Goal: Task Accomplishment & Management: Manage account settings

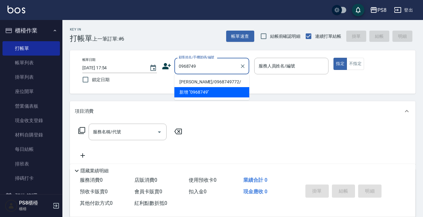
drag, startPoint x: 189, startPoint y: 81, endPoint x: 192, endPoint y: 72, distance: 9.4
click at [189, 81] on li "歐彥廷/0968749772/" at bounding box center [212, 82] width 75 height 10
type input "歐彥廷/0968749772/"
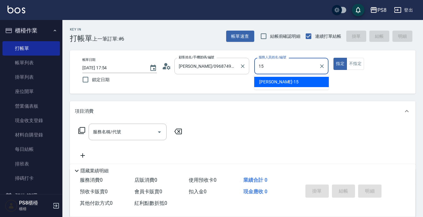
type input "15"
type button "true"
type input "EMMA-15"
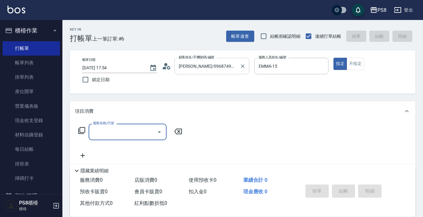
type input "4"
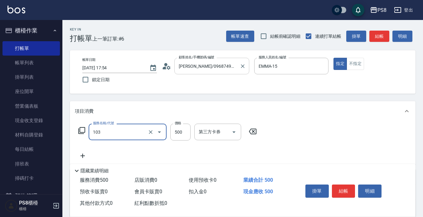
type input "B級洗剪500(103)"
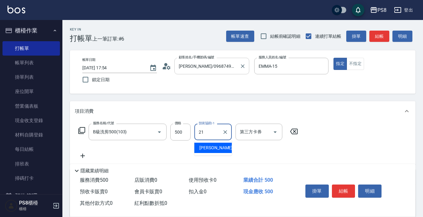
type input "趙宇文-21"
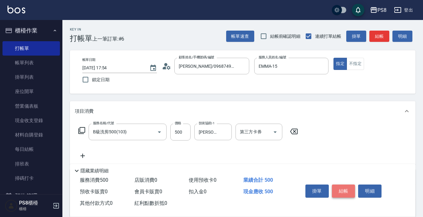
click at [346, 192] on button "結帳" at bounding box center [343, 190] width 23 height 13
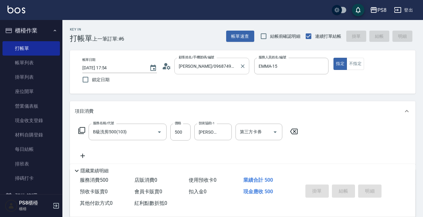
type input "2025/09/08 18:42"
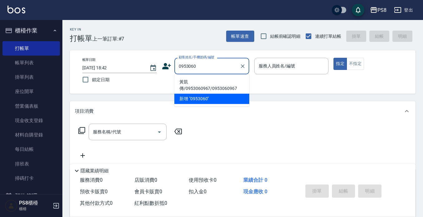
click at [191, 82] on li "黃凱傳/0953060967/0953060967" at bounding box center [212, 85] width 75 height 17
type input "黃凱傳/0953060967/0953060967"
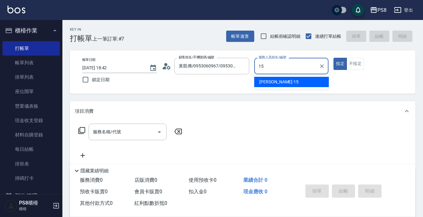
type input "EMMA-15"
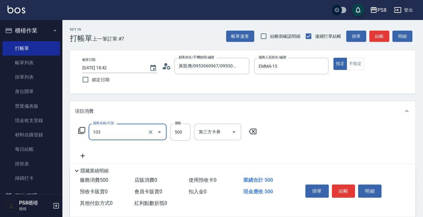
type input "B級洗剪500(103)"
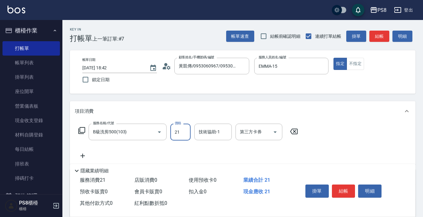
type input "21"
type input "\"
click at [186, 126] on input "21" at bounding box center [180, 132] width 20 height 17
type input "500"
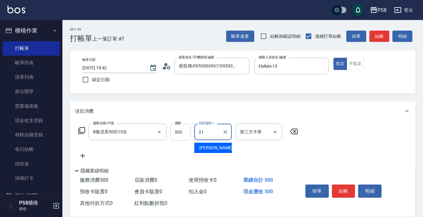
type input "趙宇文-21"
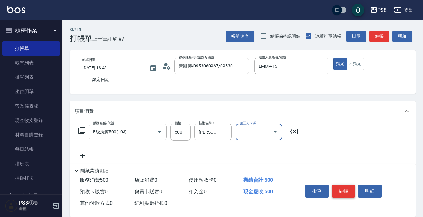
click at [347, 189] on button "結帳" at bounding box center [343, 190] width 23 height 13
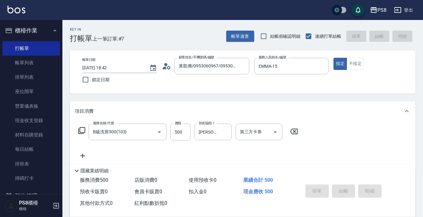
type input "2025/09/08 18:43"
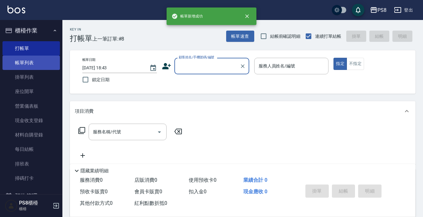
click at [22, 59] on link "帳單列表" at bounding box center [30, 63] width 57 height 14
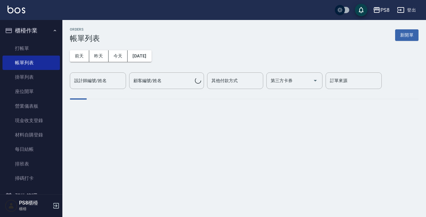
click at [95, 78] on input "設計師編號/姓名" at bounding box center [98, 80] width 51 height 11
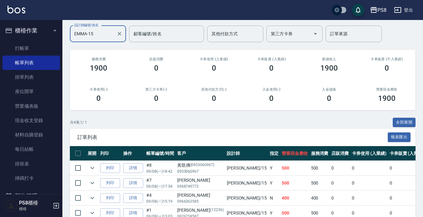
scroll to position [80, 0]
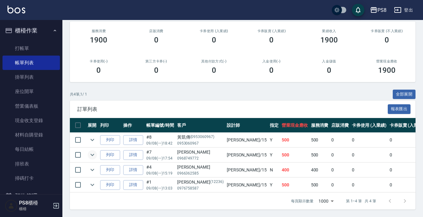
type input "EMMA-15"
click at [92, 154] on icon "expand row" at bounding box center [93, 155] width 4 height 2
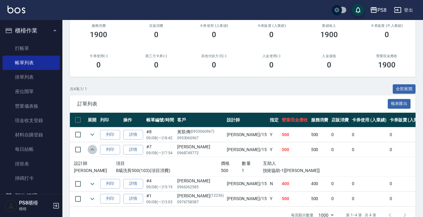
click at [92, 150] on icon "expand row" at bounding box center [92, 149] width 7 height 7
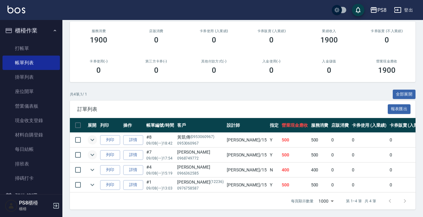
click at [93, 139] on icon "expand row" at bounding box center [93, 140] width 4 height 2
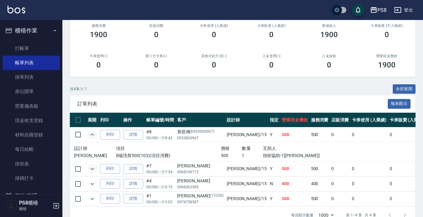
click at [93, 135] on icon "expand row" at bounding box center [93, 134] width 4 height 2
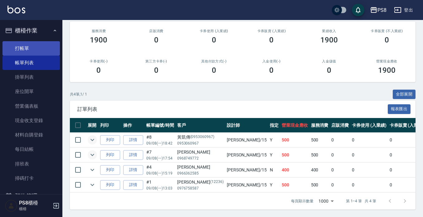
click at [38, 43] on link "打帳單" at bounding box center [30, 48] width 57 height 14
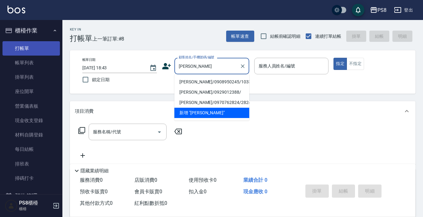
type input "廖千霈/0908950245/10337"
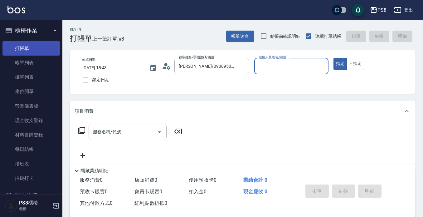
type input "小赤-2"
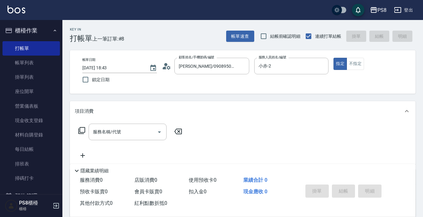
click at [167, 66] on icon at bounding box center [166, 65] width 9 height 9
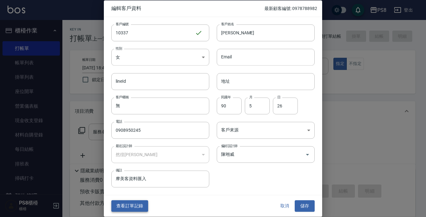
click at [140, 201] on button "查看訂單記錄" at bounding box center [129, 206] width 37 height 12
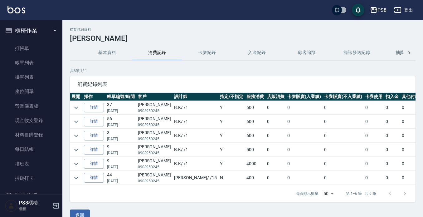
drag, startPoint x: 160, startPoint y: 111, endPoint x: 135, endPoint y: 111, distance: 24.7
click at [135, 111] on tr "詳情 37 07/02/2025 廖千霈 0908950245 B.K / /1 Y 600 0 0 0 0 0 0 600" at bounding box center [268, 108] width 396 height 14
click at [141, 109] on p "0908950245" at bounding box center [154, 111] width 33 height 6
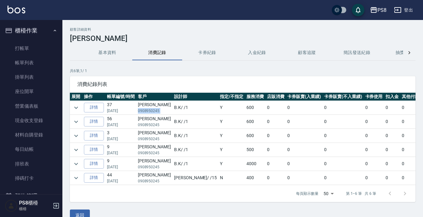
copy p "0908950245"
click at [17, 49] on link "打帳單" at bounding box center [30, 48] width 57 height 14
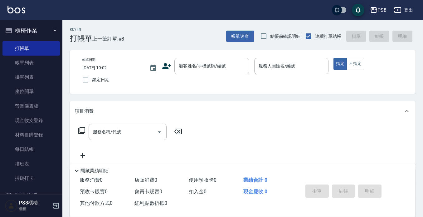
click at [179, 34] on div "Key In 打帳單 上一筆訂單:#8 帳單速查 結帳前確認明細 連續打單結帳 掛單 結帳 明細" at bounding box center [238, 31] width 353 height 23
click at [205, 61] on div "顧客姓名/手機號碼/編號 顧客姓名/手機號碼/編號" at bounding box center [212, 66] width 75 height 17
paste input "0908950245"
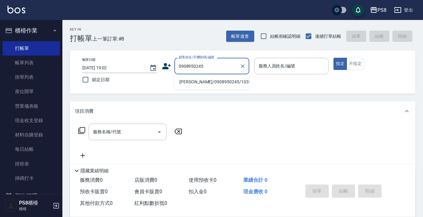
type input "廖千霈/0908950245/10337"
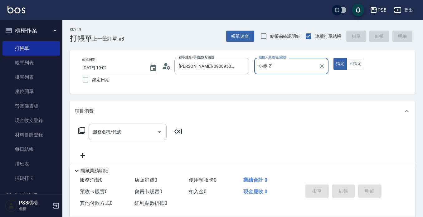
type input "小赤-21"
click at [334, 58] on button "指定" at bounding box center [340, 64] width 13 height 12
type button "true"
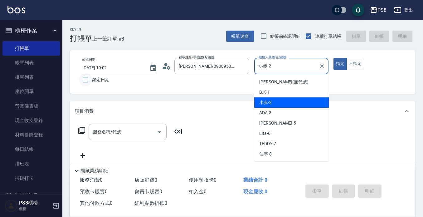
drag, startPoint x: 290, startPoint y: 67, endPoint x: 92, endPoint y: 79, distance: 198.6
click at [92, 79] on div "帳單日期 2025/09/08 19:02 鎖定日期 顧客姓名/手機號碼/編號 廖千霈/0908950245/10337 顧客姓名/手機號碼/編號 服務人員姓…" at bounding box center [242, 72] width 331 height 28
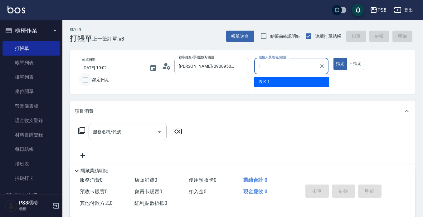
type input "B.K-1"
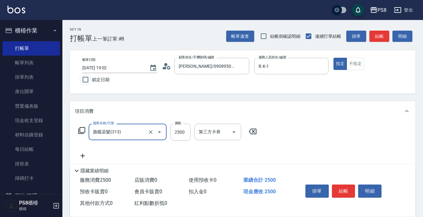
type input "旗鑑染髮(313)"
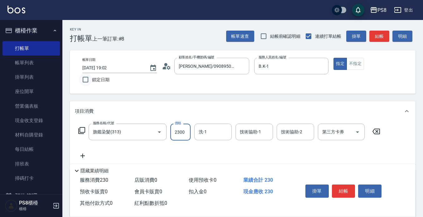
type input "2300"
type input "2"
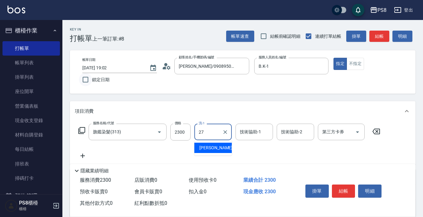
type input "Barry-27"
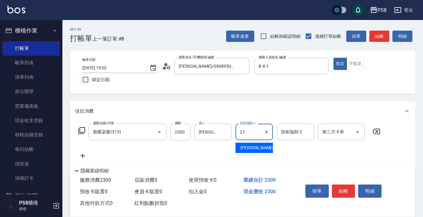
type input "Barry-27"
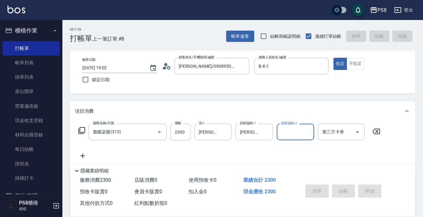
type input "2025/09/08 19:03"
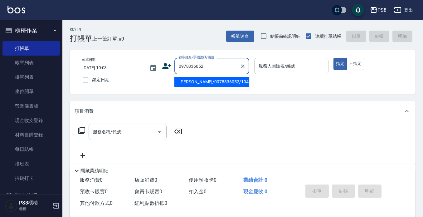
type input "陳信傑/0978836052/10413"
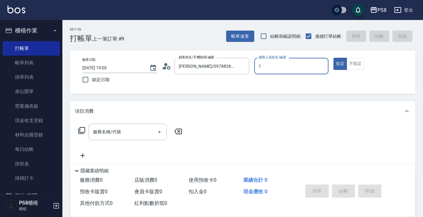
type input "B.K-1"
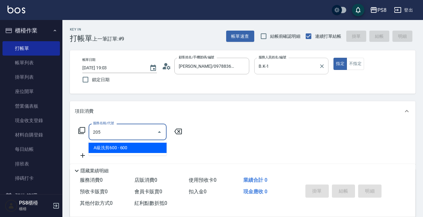
type input "A級洗剪600(205)"
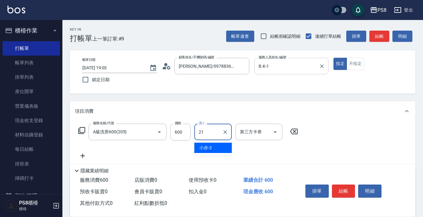
type input "趙宇文-21"
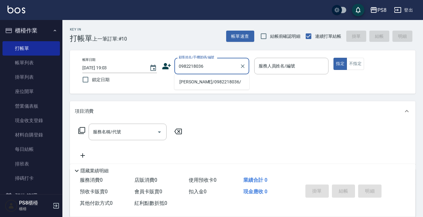
click at [194, 80] on li "吳曉萱/0982218036/" at bounding box center [212, 82] width 75 height 10
type input "吳曉萱/0982218036/"
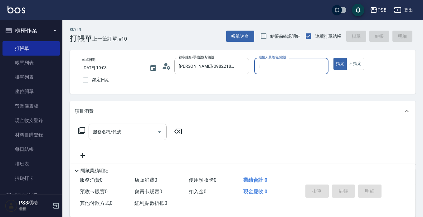
type input "B.K-1"
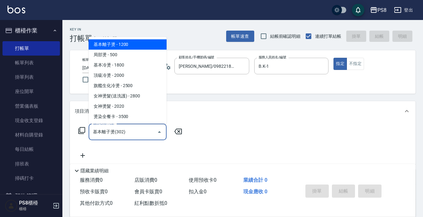
type input "基本離子燙(302)"
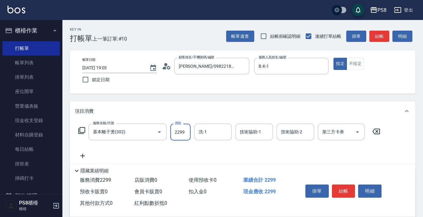
type input "2299"
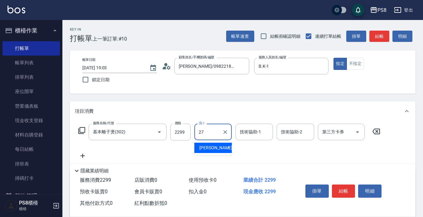
type input "Barry-27"
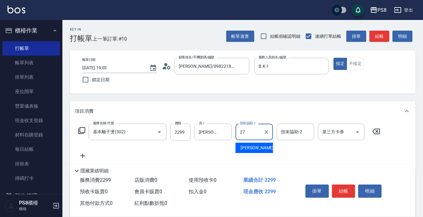
type input "Barry-27"
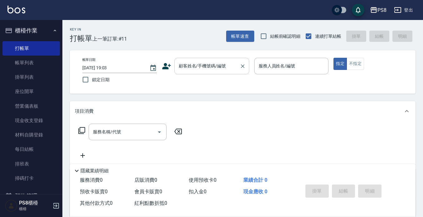
click at [211, 58] on div "顧客姓名/手機號碼/編號" at bounding box center [212, 66] width 75 height 17
drag, startPoint x: 218, startPoint y: 67, endPoint x: 195, endPoint y: 67, distance: 23.1
click at [195, 67] on input "0987102460" at bounding box center [207, 66] width 60 height 11
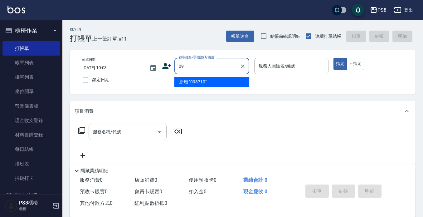
type input "0"
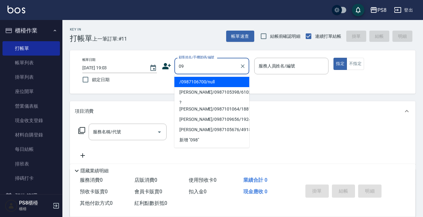
type input "0"
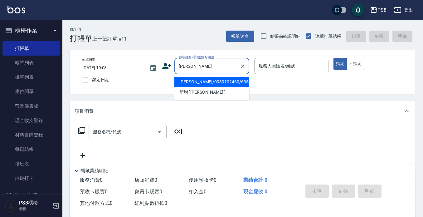
click at [195, 83] on li "王賀鋒/0989102460/6357" at bounding box center [212, 82] width 75 height 10
type input "王賀鋒/0989102460/6357"
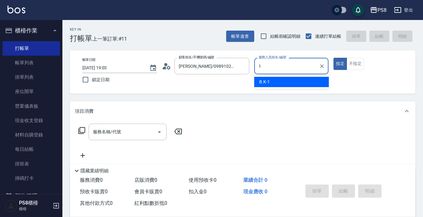
type input "B.K-1"
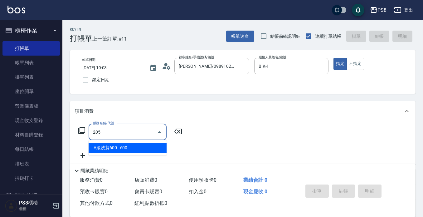
type input "A級洗剪600(205)"
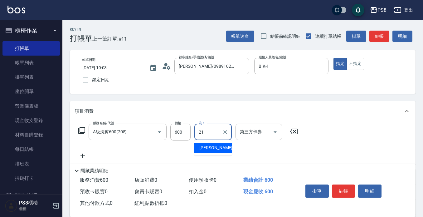
type input "趙宇文-21"
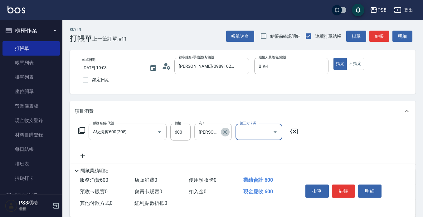
click at [228, 133] on icon "Clear" at bounding box center [225, 132] width 6 height 6
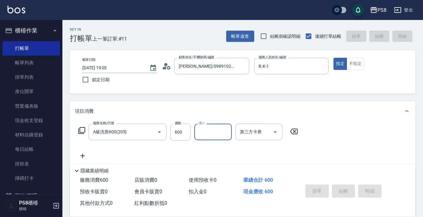
type input "2025/09/08 19:05"
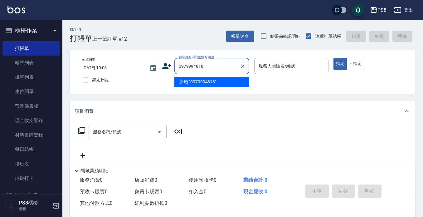
type input "0979994818"
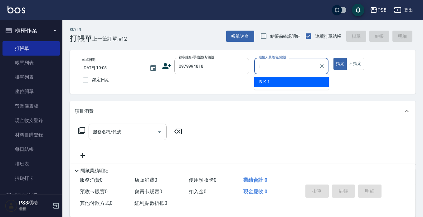
type input "B.K-1"
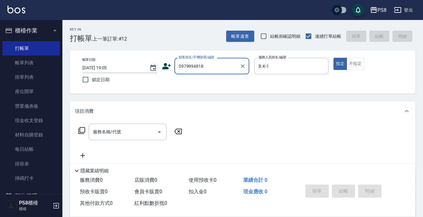
drag, startPoint x: 216, startPoint y: 67, endPoint x: 66, endPoint y: 74, distance: 150.3
click at [66, 75] on div "Key In 打帳單 上一筆訂單:#12 帳單速查 結帳前確認明細 連續打單結帳 掛單 結帳 明細 帳單日期 2025/09/08 19:05 鎖定日期 顧客…" at bounding box center [242, 162] width 361 height 284
click at [167, 66] on icon at bounding box center [166, 65] width 9 height 9
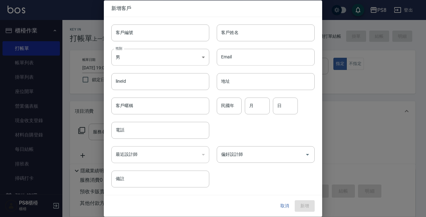
type input "0979994818"
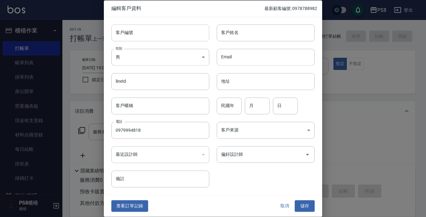
click at [156, 33] on input "客戶編號" at bounding box center [160, 32] width 98 height 17
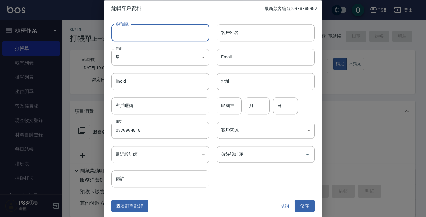
paste input "0979994818"
type input "0979994818"
click at [253, 31] on input "客戶姓名" at bounding box center [266, 32] width 98 height 17
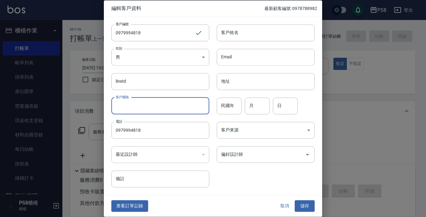
click at [158, 99] on input "客戶暱稱" at bounding box center [160, 105] width 98 height 17
paste input "0979994818"
type input "0979994818"
drag, startPoint x: 153, startPoint y: 104, endPoint x: 73, endPoint y: 111, distance: 80.6
click at [73, 111] on div "編輯客戶資料 最新顧客編號: 0978788982 客戶編號 0979994818 ​ 客戶編號 客戶姓名 客戶姓名 性別 男 MALE 性別 Email E…" at bounding box center [213, 108] width 426 height 217
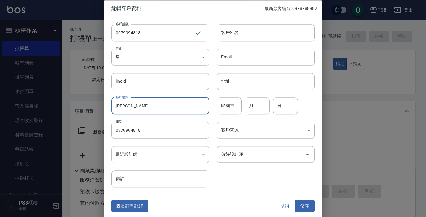
drag, startPoint x: 173, startPoint y: 103, endPoint x: 0, endPoint y: 106, distance: 172.7
click at [0, 106] on div "編輯客戶資料 最新顧客編號: 0978788982 客戶編號 0979994818 ​ 客戶編號 客戶姓名 客戶姓名 性別 男 MALE 性別 Email E…" at bounding box center [213, 108] width 426 height 217
type input "呂宣"
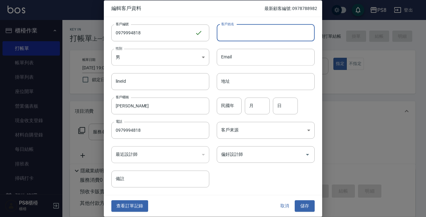
click at [282, 31] on input "客戶姓名" at bounding box center [266, 32] width 98 height 17
paste input "呂宣"
type input "呂宣"
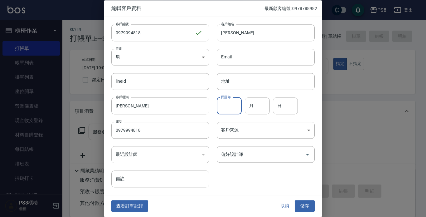
click at [230, 102] on input "民國年" at bounding box center [229, 105] width 25 height 17
click at [305, 201] on button "儲存" at bounding box center [305, 206] width 20 height 12
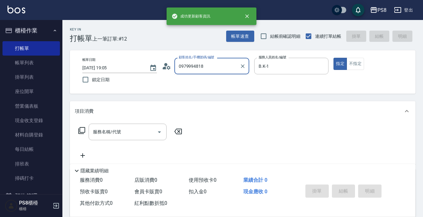
drag, startPoint x: 226, startPoint y: 66, endPoint x: 0, endPoint y: 63, distance: 226.0
click at [0, 63] on div "成功更新顧客資訊 PS8 登出 櫃檯作業 打帳單 帳單列表 掛單列表 座位開單 營業儀表板 現金收支登錄 材料自購登錄 每日結帳 排班表 掃碼打卡 預約管理 …" at bounding box center [211, 152] width 423 height 304
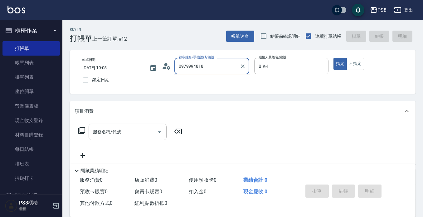
paste input "呂宣"
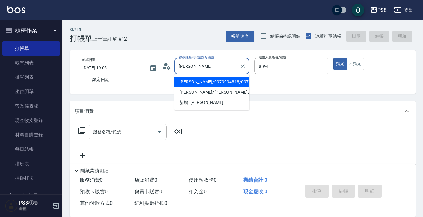
click at [209, 81] on li "呂宣/0979994818/0979994818" at bounding box center [212, 82] width 75 height 10
type input "呂宣/0979994818/0979994818"
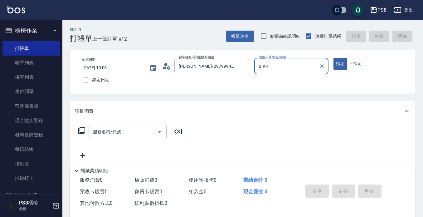
click at [334, 58] on button "指定" at bounding box center [340, 64] width 13 height 12
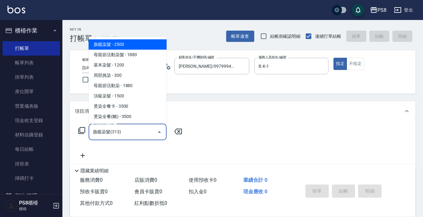
type input "旗鑑染髮(313)"
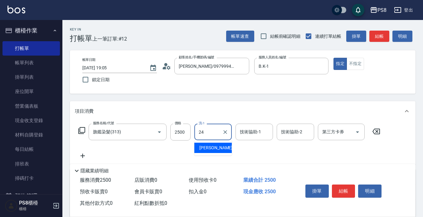
type input "婷婷-24"
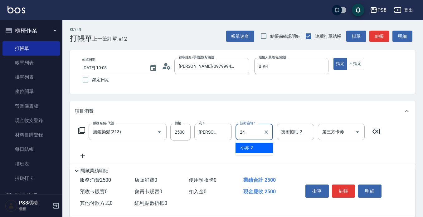
type input "婷婷-24"
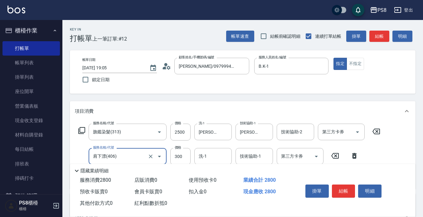
type input "肩下漂(406)"
type input "1000"
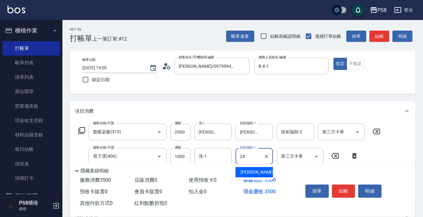
type input "婷婷-24"
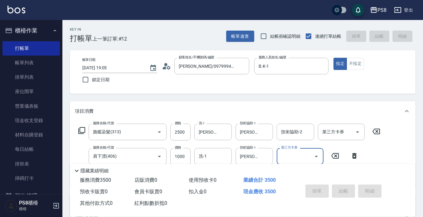
type input "2025/09/08 19:06"
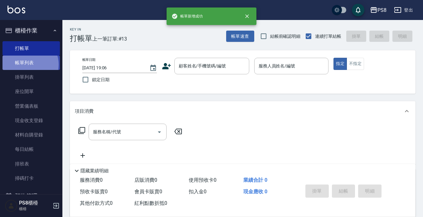
click at [27, 65] on link "帳單列表" at bounding box center [30, 63] width 57 height 14
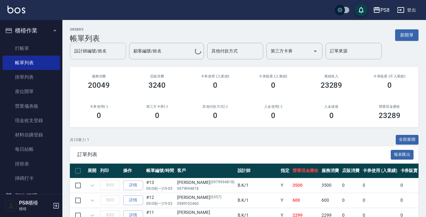
click at [100, 55] on input "設計師編號/姓名" at bounding box center [98, 51] width 51 height 11
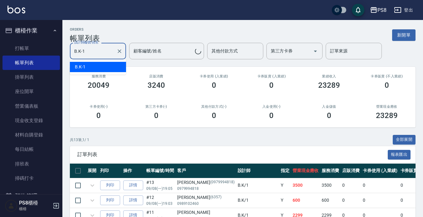
type input "B.K-1"
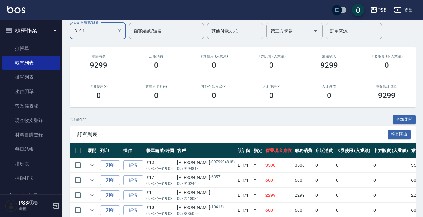
scroll to position [95, 0]
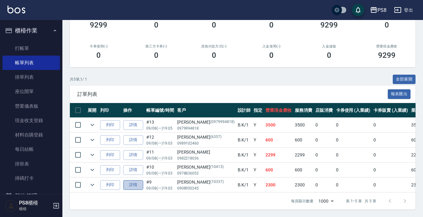
click at [132, 180] on link "詳情" at bounding box center [133, 185] width 20 height 10
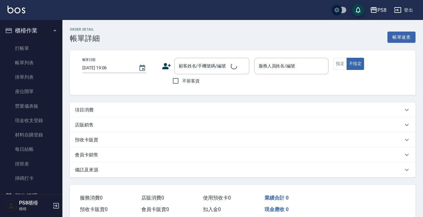
type input "2025/09/08 19:02"
type input "B.K-1"
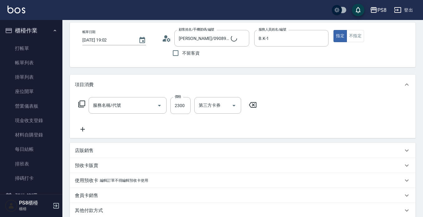
type input "廖千霈/0908950245/10337"
type input "旗鑑染髮(313)"
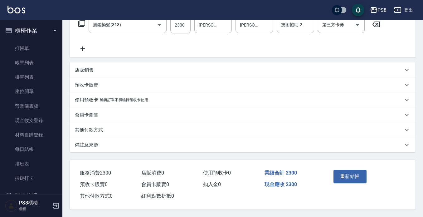
click at [110, 127] on div "其他付款方式" at bounding box center [239, 130] width 328 height 7
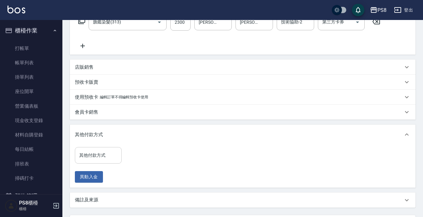
click at [110, 158] on input "其他付款方式" at bounding box center [98, 155] width 41 height 11
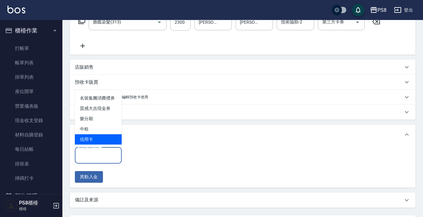
click at [109, 139] on span "信用卡" at bounding box center [98, 139] width 47 height 10
type input "信用卡"
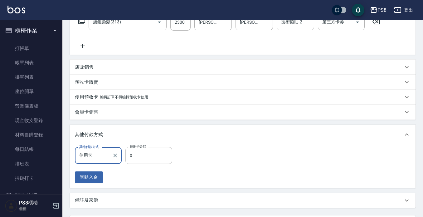
click at [136, 156] on input "0" at bounding box center [148, 155] width 47 height 17
type input "2300"
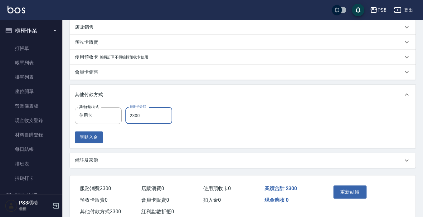
scroll to position [170, 0]
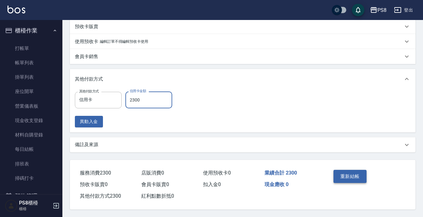
click at [355, 174] on button "重新結帳" at bounding box center [350, 176] width 33 height 13
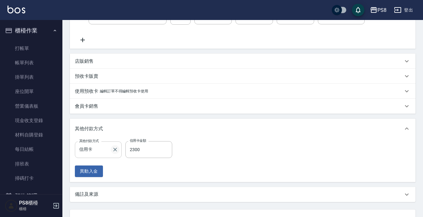
scroll to position [0, 0]
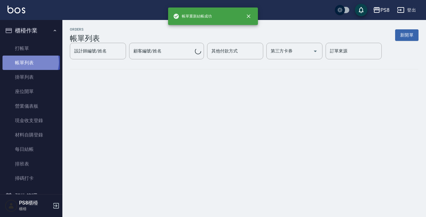
click at [30, 62] on link "帳單列表" at bounding box center [30, 63] width 57 height 14
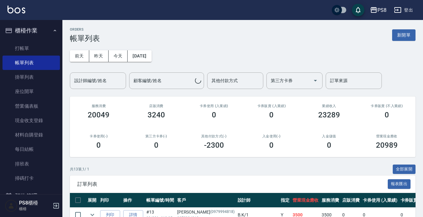
click at [97, 44] on div "前天 昨天 今天 2025/09/08 設計師編號/姓名 設計師編號/姓名 顧客編號/姓名 顧客編號/姓名 其他付款方式 其他付款方式 第三方卡券 第三方卡券…" at bounding box center [243, 66] width 346 height 46
click at [99, 82] on input "設計師編號/姓名" at bounding box center [98, 80] width 51 height 11
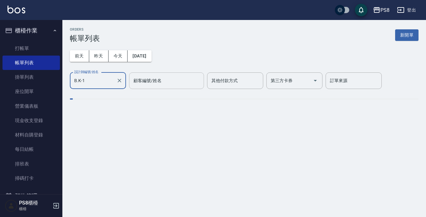
type input "B.K-1"
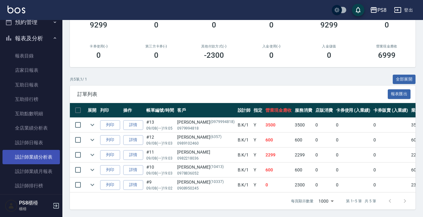
scroll to position [219, 0]
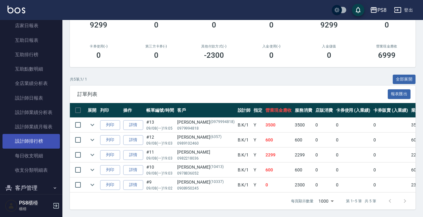
click at [45, 137] on link "設計師排行榜" at bounding box center [30, 141] width 57 height 14
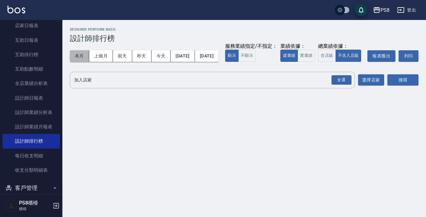
click at [81, 54] on button "本月" at bounding box center [79, 56] width 19 height 12
click at [298, 62] on button "實業績" at bounding box center [306, 56] width 17 height 12
click at [347, 88] on div "全選" at bounding box center [342, 80] width 22 height 17
click at [345, 85] on div "全選" at bounding box center [342, 80] width 20 height 10
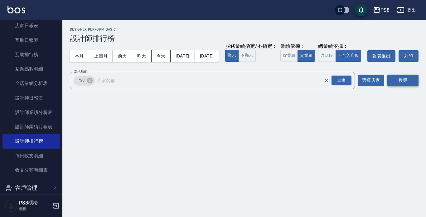
click at [398, 86] on button "搜尋" at bounding box center [403, 81] width 31 height 12
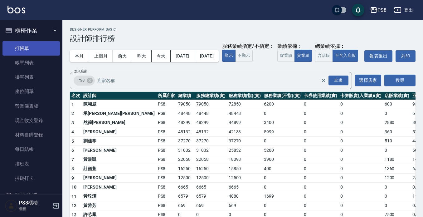
click at [18, 47] on link "打帳單" at bounding box center [30, 48] width 57 height 14
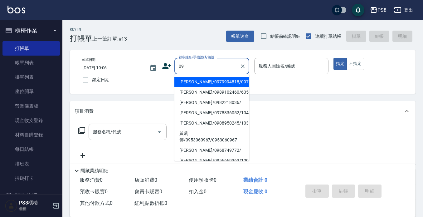
type input "0"
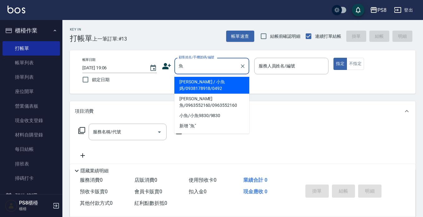
click at [200, 84] on li "曹意詢 / 小魚媽/0938178918/0492" at bounding box center [212, 85] width 75 height 17
type input "曹意詢 / 小魚媽/0938178918/0492"
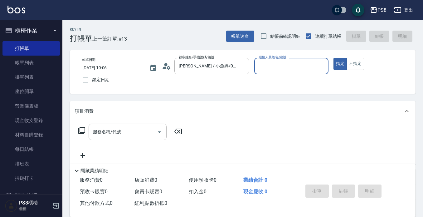
click at [334, 58] on button "指定" at bounding box center [340, 64] width 13 height 12
type button "true"
type input "EMMA-15"
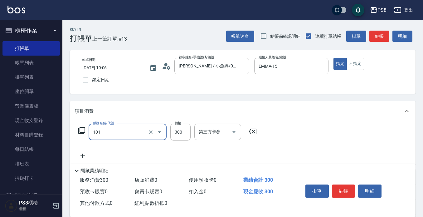
type input "洗髮(101)"
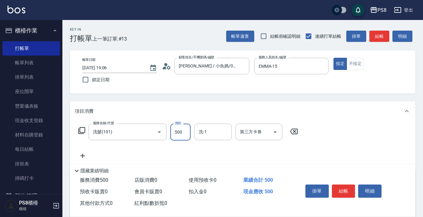
type input "500"
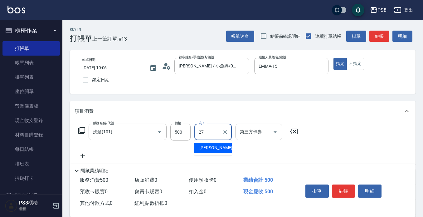
type input "Barry-27"
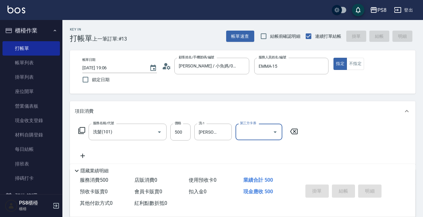
type input "2025/09/08 19:07"
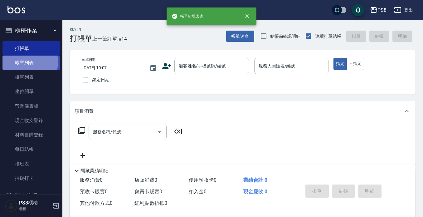
click at [26, 62] on link "帳單列表" at bounding box center [30, 63] width 57 height 14
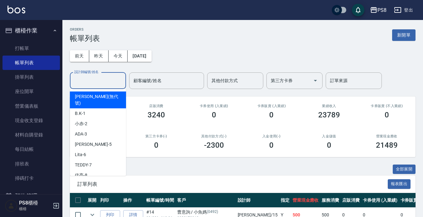
click at [108, 80] on input "設計師編號/姓名" at bounding box center [98, 80] width 51 height 11
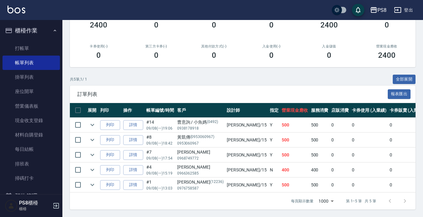
scroll to position [95, 0]
type input "EMMA-15"
click at [90, 121] on icon "expand row" at bounding box center [92, 124] width 7 height 7
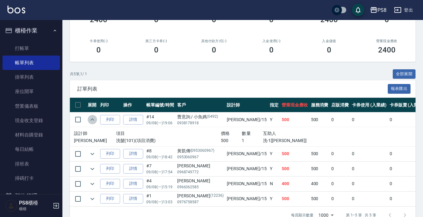
click at [90, 119] on icon "expand row" at bounding box center [92, 119] width 7 height 7
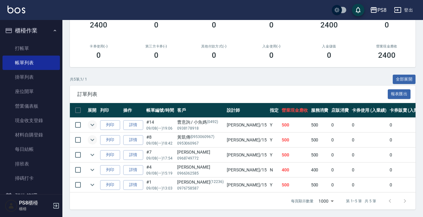
click at [91, 136] on icon "expand row" at bounding box center [92, 139] width 7 height 7
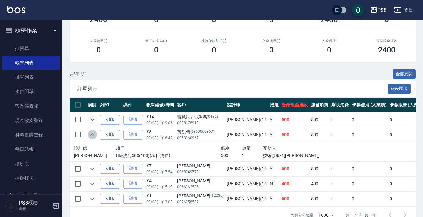
click at [91, 134] on icon "expand row" at bounding box center [92, 134] width 7 height 7
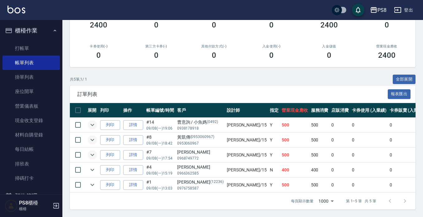
click at [92, 150] on button "expand row" at bounding box center [92, 154] width 9 height 9
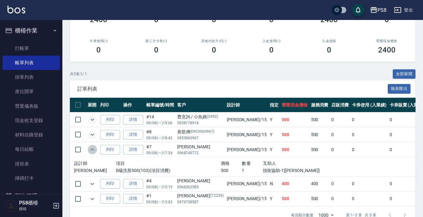
click at [92, 148] on icon "expand row" at bounding box center [92, 149] width 7 height 7
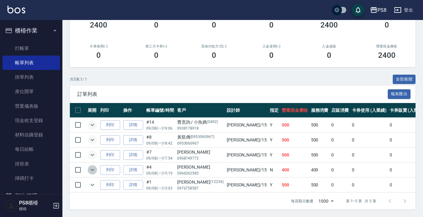
click at [95, 166] on icon "expand row" at bounding box center [92, 169] width 7 height 7
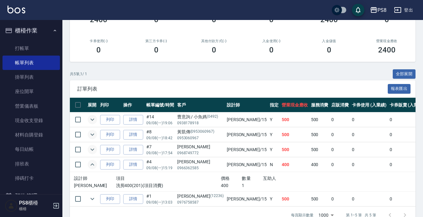
click at [95, 166] on icon "expand row" at bounding box center [92, 164] width 7 height 7
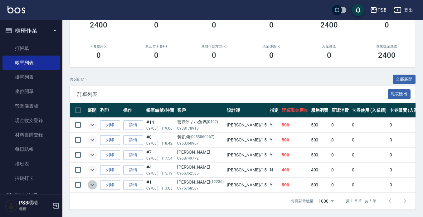
click at [95, 181] on icon "expand row" at bounding box center [92, 184] width 7 height 7
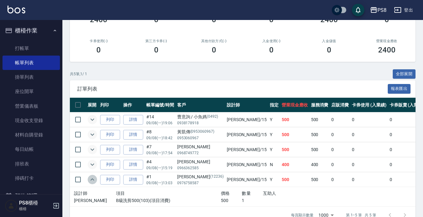
click at [95, 180] on icon "expand row" at bounding box center [92, 179] width 7 height 7
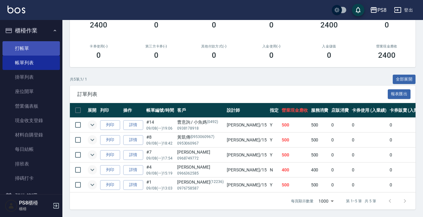
click at [52, 49] on link "打帳單" at bounding box center [30, 48] width 57 height 14
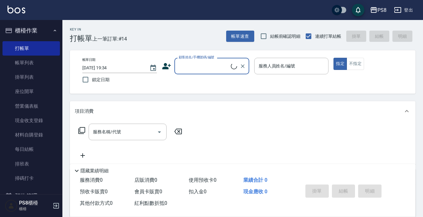
click at [193, 66] on input "顧客姓名/手機號碼/編號" at bounding box center [204, 66] width 54 height 11
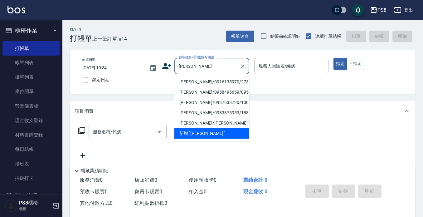
click at [199, 82] on li "黃若茵/0916135970/273" at bounding box center [212, 82] width 75 height 10
type input "黃若茵/0916135970/273"
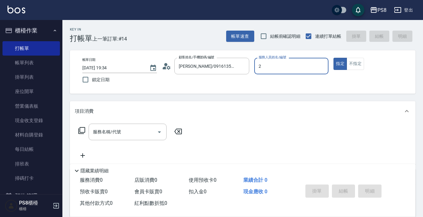
type input "小赤-2"
type button "true"
click at [105, 133] on div "服務名稱/代號 服務名稱/代號" at bounding box center [128, 132] width 78 height 17
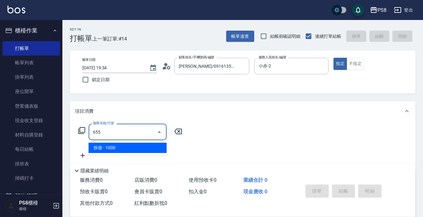
type input "拆接(655)"
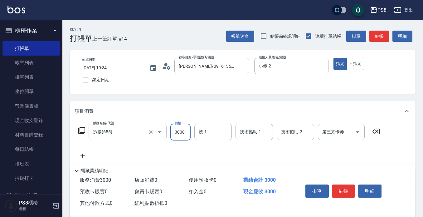
type input "3000"
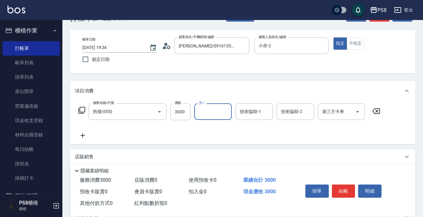
scroll to position [31, 0]
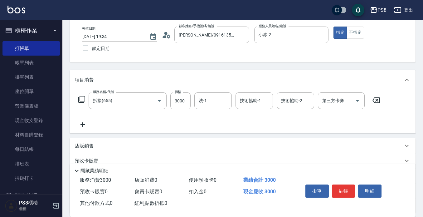
click at [85, 121] on div "服務名稱/代號 拆接(655) 服務名稱/代號 價格 3000 價格 洗-1 洗-1 技術協助-1 技術協助-1 技術協助-2 技術協助-2 第三方卡券 第三…" at bounding box center [229, 110] width 309 height 36
click at [84, 124] on icon at bounding box center [83, 124] width 16 height 7
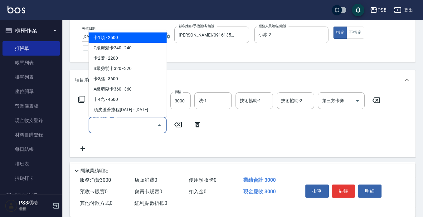
click at [109, 125] on input "服務名稱/代號" at bounding box center [122, 125] width 63 height 11
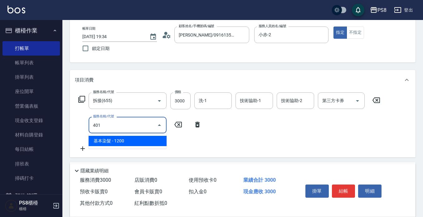
type input "基本染髮(401)"
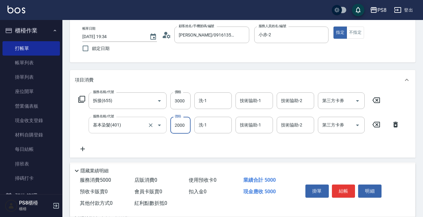
type input "2000"
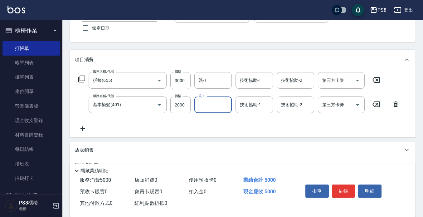
scroll to position [62, 0]
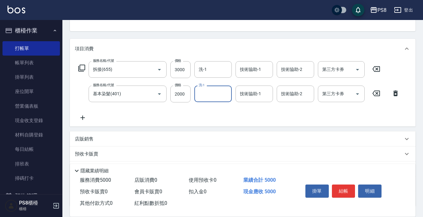
click at [82, 119] on icon at bounding box center [83, 117] width 16 height 7
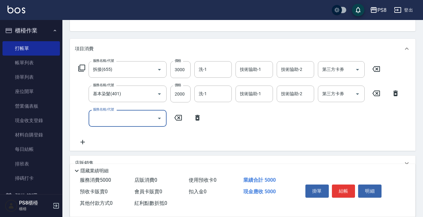
click at [116, 115] on input "服務名稱/代號" at bounding box center [122, 118] width 63 height 11
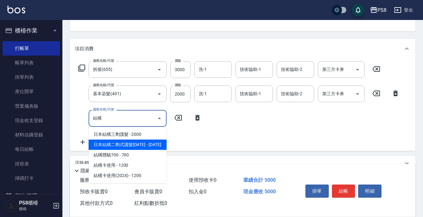
click at [127, 148] on span "日本結構二劑式護髮1600 - 1600" at bounding box center [128, 145] width 78 height 10
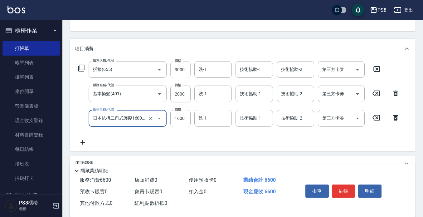
type input "日本結構二劑式護髮1600(904)"
click at [180, 77] on input "3000" at bounding box center [180, 69] width 20 height 17
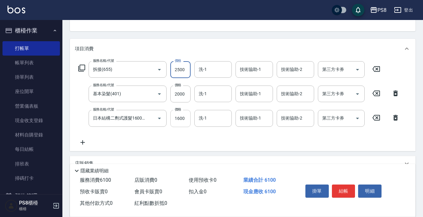
type input "2500"
click at [185, 121] on input "1600" at bounding box center [180, 118] width 20 height 17
type input "1500"
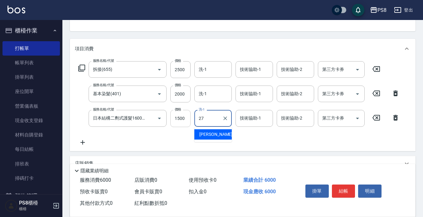
type input "Barry-27"
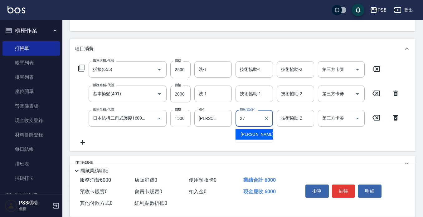
type input "Barry-27"
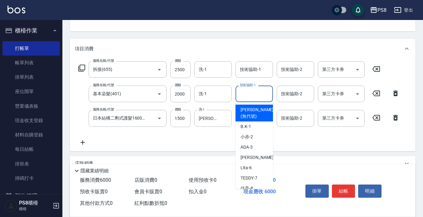
click at [252, 93] on input "技術協助-1" at bounding box center [255, 93] width 32 height 11
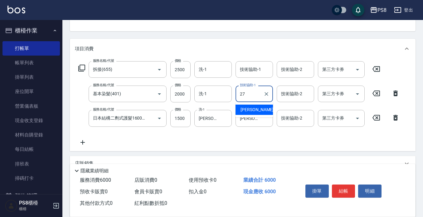
type input "Barry-27"
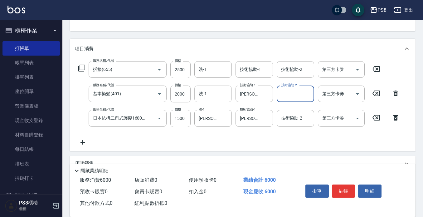
click at [213, 95] on input "洗-1" at bounding box center [213, 93] width 32 height 11
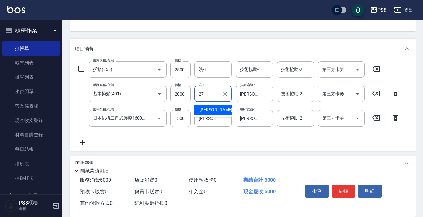
type input "Barry-27"
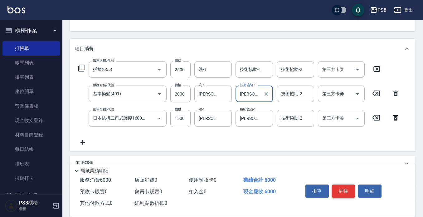
click at [340, 190] on button "結帳" at bounding box center [343, 190] width 23 height 13
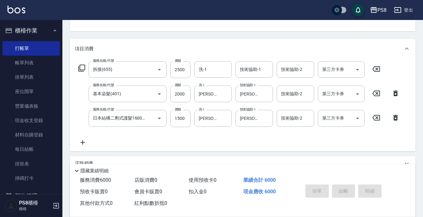
type input "2025/09/08 19:40"
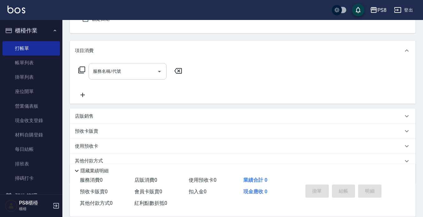
scroll to position [0, 0]
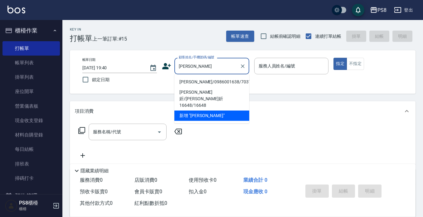
click at [194, 79] on li "柯郁馨/0986001638/7037" at bounding box center [212, 82] width 75 height 10
type input "柯郁馨/0986001638/7037"
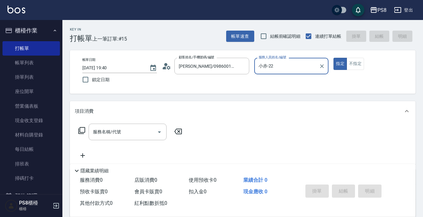
type input "小赤-2"
click at [334, 58] on button "指定" at bounding box center [340, 64] width 13 height 12
click at [110, 131] on div "服務名稱/代號 服務名稱/代號" at bounding box center [128, 132] width 78 height 17
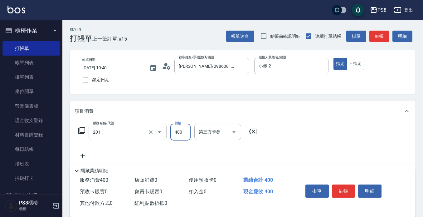
type input "洗剪400(201)"
type input "300"
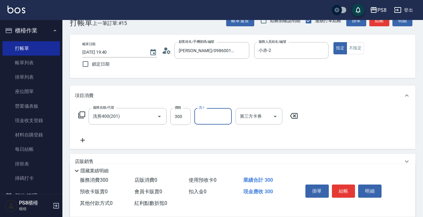
scroll to position [31, 0]
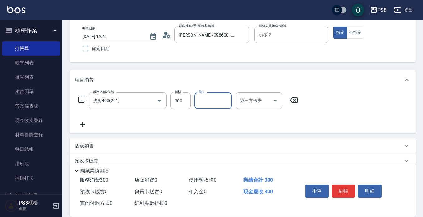
click at [83, 126] on icon at bounding box center [83, 124] width 16 height 7
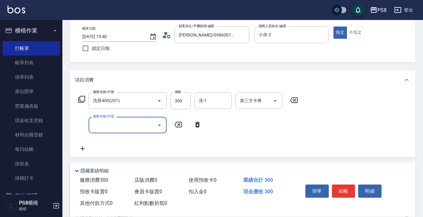
click at [111, 125] on input "服務名稱/代號" at bounding box center [122, 125] width 63 height 11
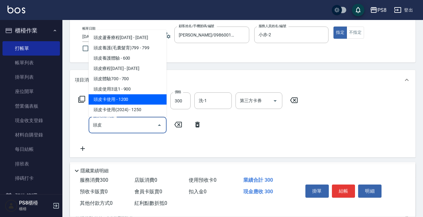
click at [129, 100] on span "頭皮卡使用 - 1200" at bounding box center [128, 99] width 78 height 10
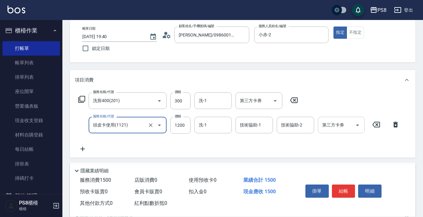
type input "頭皮卡使用(1121)"
click at [338, 128] on div "第三方卡券 第三方卡券" at bounding box center [341, 125] width 47 height 17
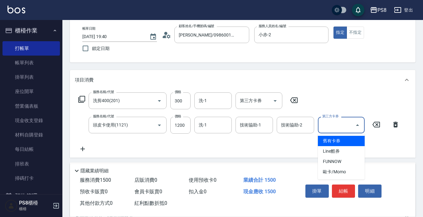
click at [339, 141] on span "舊有卡券" at bounding box center [341, 141] width 47 height 10
type input "舊有卡券"
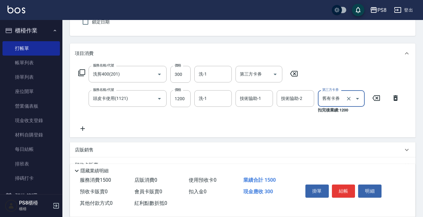
scroll to position [57, 0]
click at [217, 99] on input "洗-1" at bounding box center [213, 98] width 32 height 11
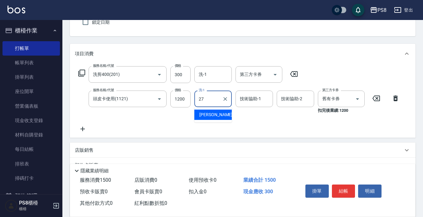
type input "Barry-27"
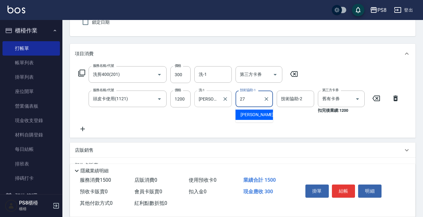
type input "Barry-27"
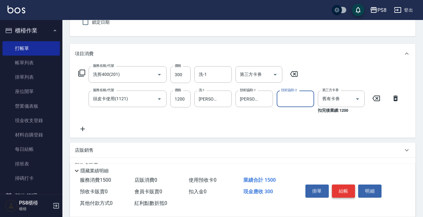
click at [344, 186] on button "結帳" at bounding box center [343, 190] width 23 height 13
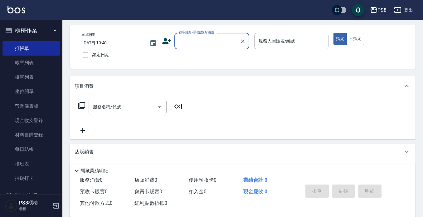
scroll to position [0, 0]
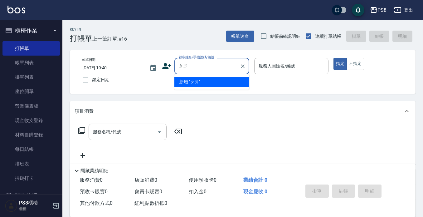
type input "拍"
type input "潘"
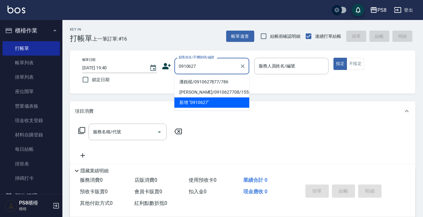
click at [213, 81] on li "潘銨楉/0910627877/786" at bounding box center [212, 82] width 75 height 10
type input "潘銨楉/0910627877/786"
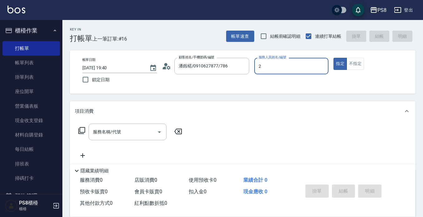
type input "小赤-2"
click at [131, 135] on input "服務名稱/代號" at bounding box center [122, 131] width 63 height 11
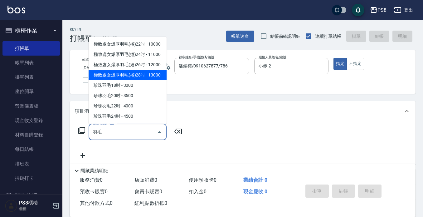
scroll to position [62, 0]
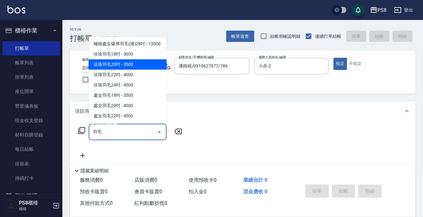
click at [137, 70] on span "珍珠羽毛20吋 - 3500" at bounding box center [128, 64] width 78 height 10
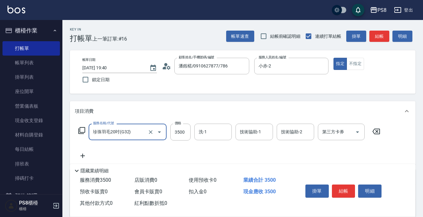
type input "珍珠羽毛20吋(G32)"
click at [85, 155] on icon at bounding box center [83, 155] width 16 height 7
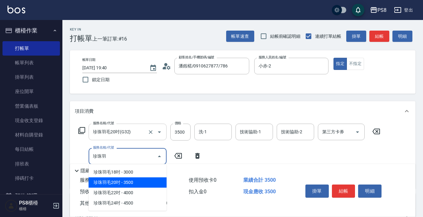
drag, startPoint x: 125, startPoint y: 183, endPoint x: 129, endPoint y: 137, distance: 46.0
click at [125, 183] on span "珍珠羽毛20吋 - 3500" at bounding box center [128, 182] width 78 height 10
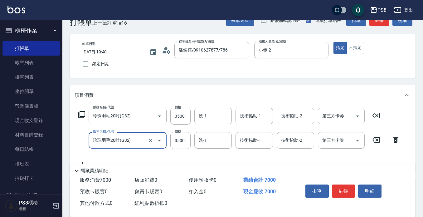
scroll to position [31, 0]
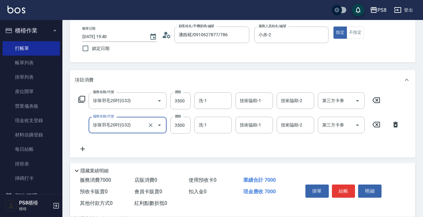
type input "珍珠羽毛20吋(G32)"
click at [81, 151] on icon at bounding box center [83, 148] width 16 height 7
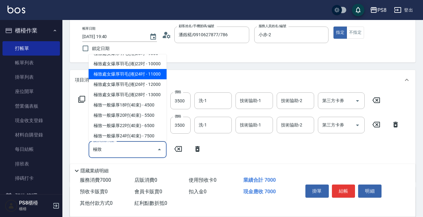
scroll to position [94, 0]
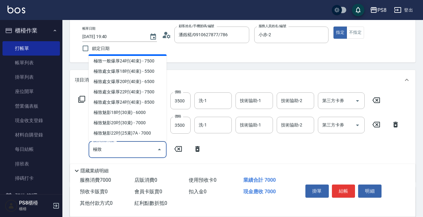
click at [132, 56] on span "極致一般爆厚22吋(40束) - 6500" at bounding box center [128, 51] width 78 height 10
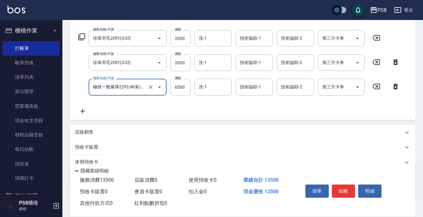
type input "極致一般爆厚22吋(40束)(G72)"
click at [81, 112] on icon at bounding box center [83, 110] width 16 height 7
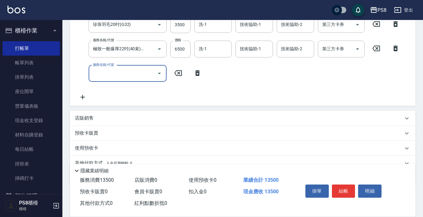
scroll to position [156, 0]
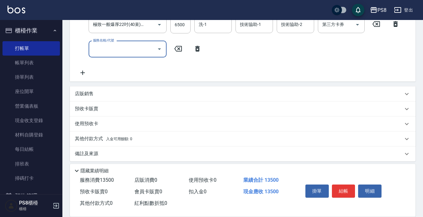
click at [106, 96] on div "店販銷售" at bounding box center [239, 94] width 328 height 7
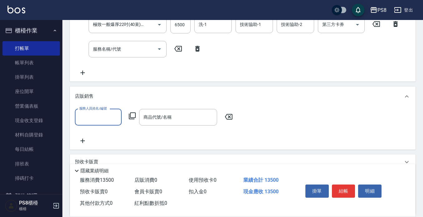
scroll to position [0, 0]
type input "小赤-2"
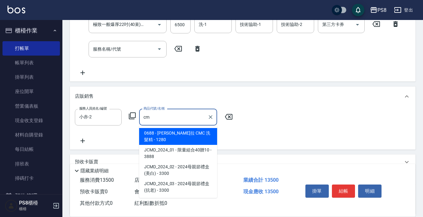
click at [189, 131] on span "0688 - 娜普拉 CMC 洗髮精 - 1280" at bounding box center [178, 136] width 78 height 17
type input "娜普拉 CMC 洗髮精"
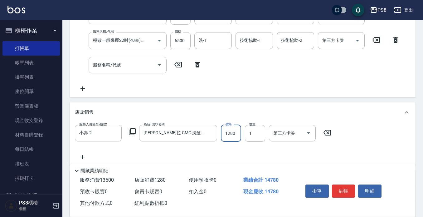
scroll to position [62, 0]
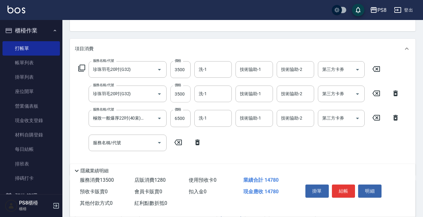
click at [184, 92] on input "3500" at bounding box center [180, 94] width 20 height 17
click at [184, 96] on input "3500" at bounding box center [180, 94] width 20 height 17
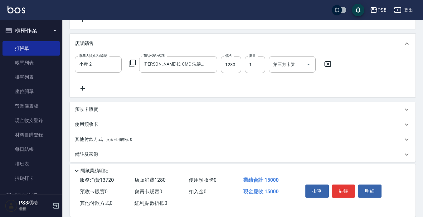
scroll to position [214, 0]
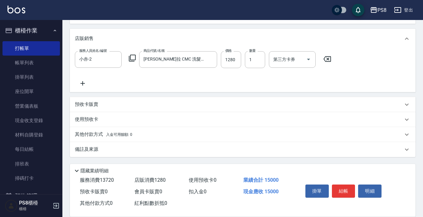
type input "3720"
click at [114, 125] on div "使用預收卡" at bounding box center [243, 119] width 346 height 15
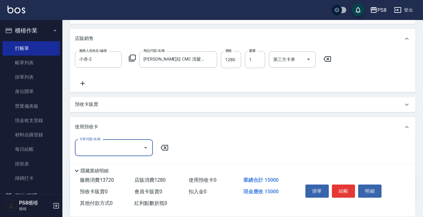
scroll to position [0, 0]
click at [113, 135] on div "使用預收卡" at bounding box center [243, 127] width 346 height 20
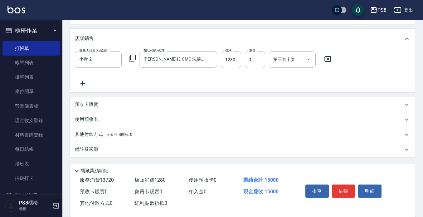
click at [109, 130] on div "其他付款方式 入金可用餘額: 0" at bounding box center [243, 134] width 346 height 15
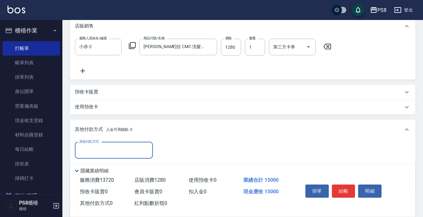
scroll to position [276, 0]
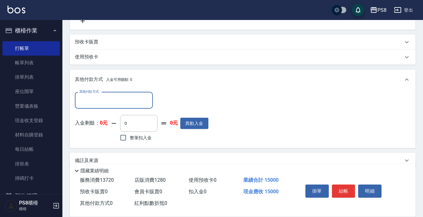
click at [112, 102] on input "其他付款方式" at bounding box center [114, 100] width 72 height 11
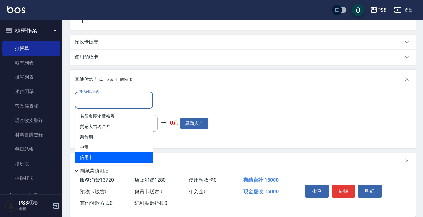
click at [101, 156] on span "信用卡" at bounding box center [114, 157] width 78 height 10
type input "信用卡"
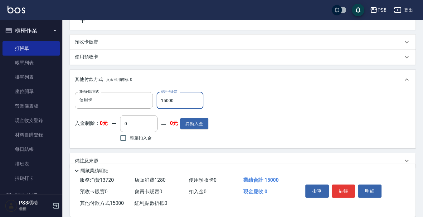
type input "15000"
click at [291, 92] on div "其他付款方式 信用卡 其他付款方式 信用卡金額 15000 信用卡金額 入金剩餘： 0元 0 ​ 整筆扣入金 0元 異動入金" at bounding box center [243, 119] width 346 height 59
click at [343, 187] on button "結帳" at bounding box center [343, 190] width 23 height 13
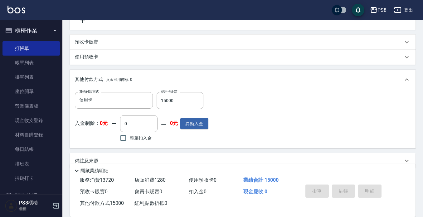
type input "2025/09/08 19:43"
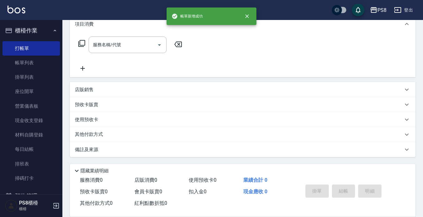
scroll to position [0, 0]
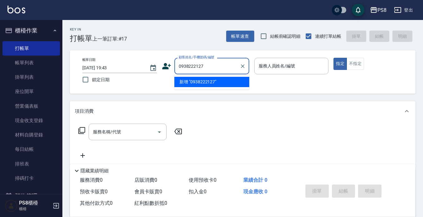
click at [189, 86] on li "新增 "0938222127"" at bounding box center [212, 82] width 75 height 10
type input "0938222127"
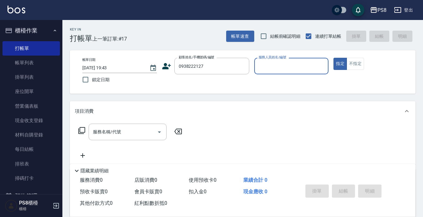
click at [169, 69] on icon at bounding box center [166, 65] width 9 height 9
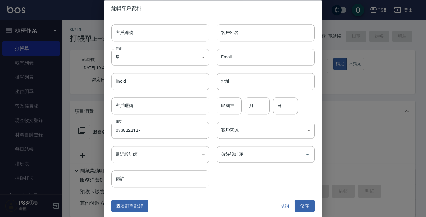
type input "0938222127"
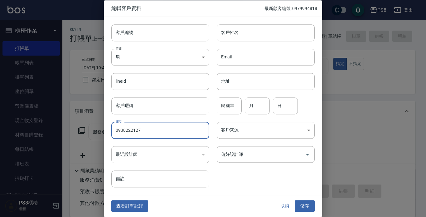
drag, startPoint x: 175, startPoint y: 130, endPoint x: 64, endPoint y: 113, distance: 112.5
click at [64, 113] on div "編輯客戶資料 最新顧客編號: 0979994818 客戶編號 客戶編號 客戶姓名 客戶姓名 性別 男 MALE 性別 Email Email lineId l…" at bounding box center [213, 108] width 426 height 217
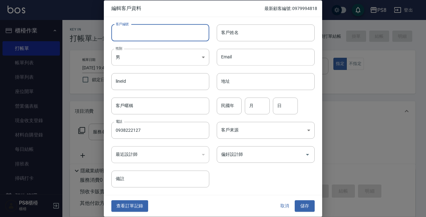
click at [148, 33] on input "客戶編號" at bounding box center [160, 32] width 98 height 17
paste input "0938222127"
type input "0938222127"
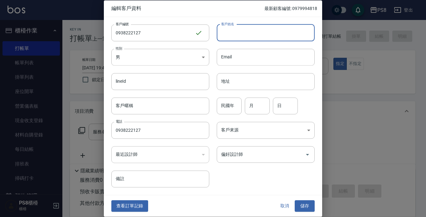
click at [234, 34] on input "客戶姓名" at bounding box center [266, 32] width 98 height 17
type input "林尹宸"
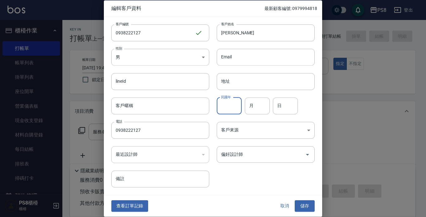
click at [225, 103] on input "民國年" at bounding box center [229, 105] width 25 height 17
type input "98"
type input "11"
type input "01"
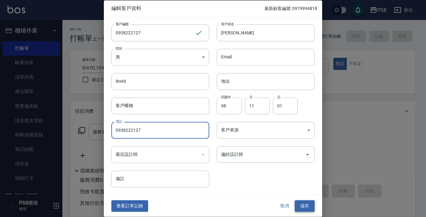
click at [301, 201] on button "儲存" at bounding box center [305, 206] width 20 height 12
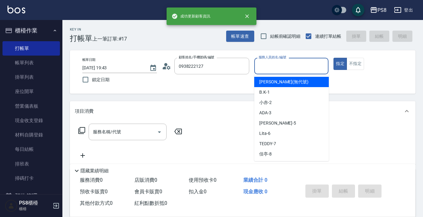
click at [279, 69] on input "服務人員姓名/編號" at bounding box center [291, 66] width 69 height 11
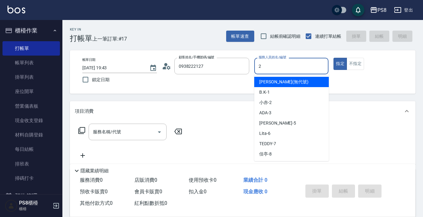
type input "小赤-2"
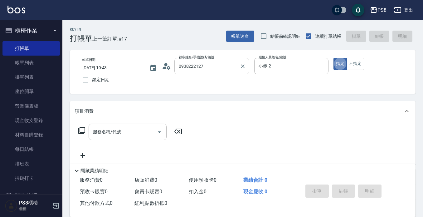
click at [220, 60] on div "0938222127 顧客姓名/手機號碼/編號" at bounding box center [212, 66] width 75 height 17
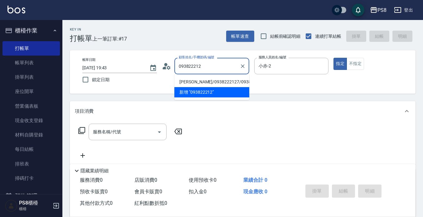
click at [205, 81] on li "林尹宸/0938222127/0938222127" at bounding box center [212, 82] width 75 height 10
type input "林尹宸/0938222127/0938222127"
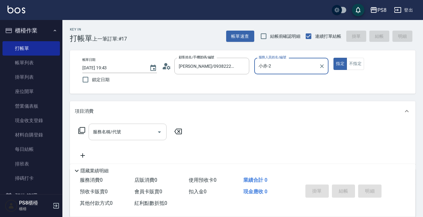
click at [122, 131] on input "服務名稱/代號" at bounding box center [122, 131] width 63 height 11
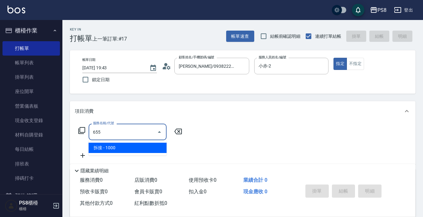
type input "拆接(655)"
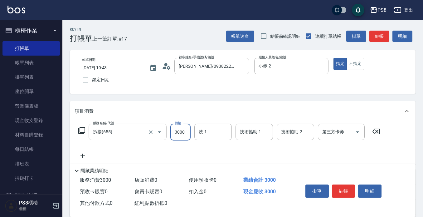
type input "3000"
drag, startPoint x: 220, startPoint y: 125, endPoint x: 219, endPoint y: 128, distance: 3.8
click at [219, 128] on div "洗-1" at bounding box center [212, 132] width 37 height 17
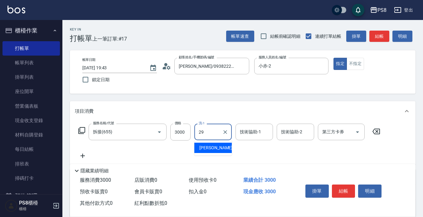
type input "2"
type input "趙宇文-21"
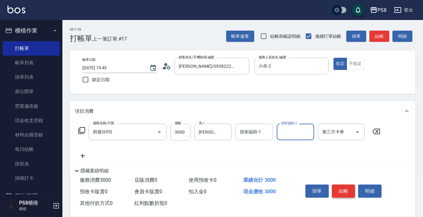
click at [337, 188] on button "結帳" at bounding box center [343, 190] width 23 height 13
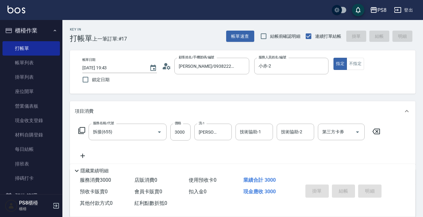
type input "2025/09/08 19:45"
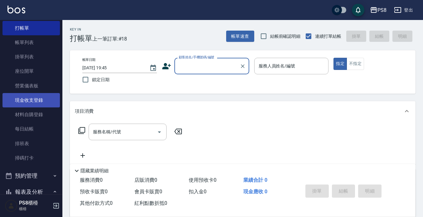
scroll to position [31, 0]
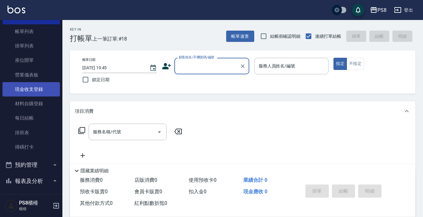
click at [39, 91] on link "現金收支登錄" at bounding box center [30, 89] width 57 height 14
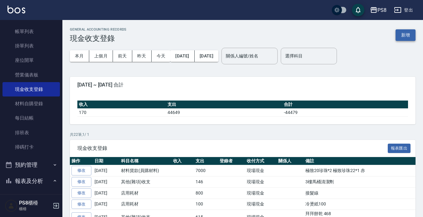
click at [399, 34] on button "新增" at bounding box center [406, 35] width 20 height 12
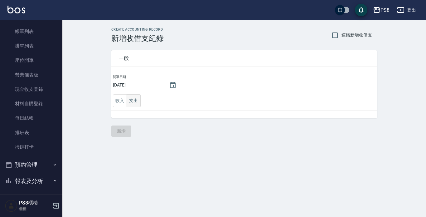
click at [135, 103] on button "支出" at bounding box center [134, 100] width 14 height 13
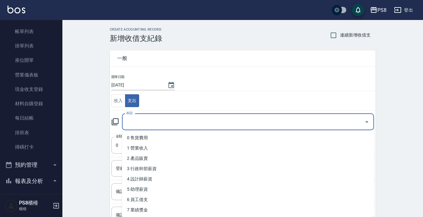
click at [143, 125] on input "科目" at bounding box center [243, 121] width 237 height 11
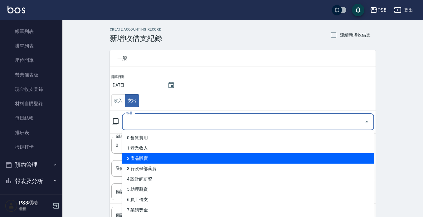
scroll to position [62, 0]
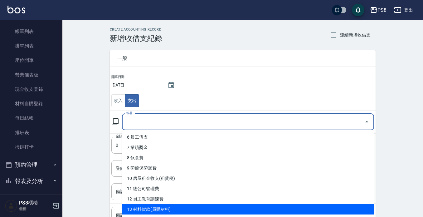
click at [157, 206] on li "13 材料貨款(員購材料)" at bounding box center [248, 209] width 252 height 10
type input "13 材料貨款(員購材料)"
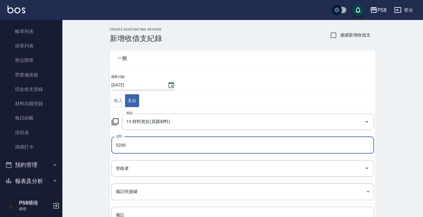
type input "5200"
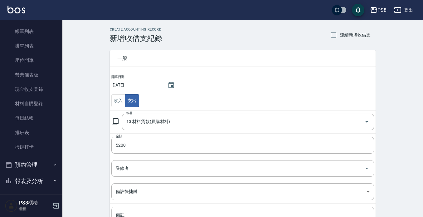
scroll to position [59, 0]
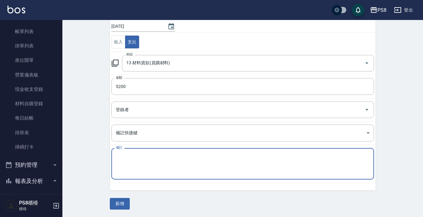
click at [140, 169] on textarea "備註" at bounding box center [243, 163] width 254 height 21
type textarea "極致珍珠22*1 羽毛珍珠20*2"
click at [122, 206] on button "新增" at bounding box center [120, 204] width 20 height 12
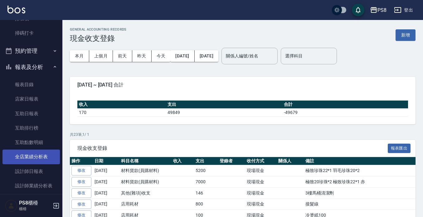
scroll to position [156, 0]
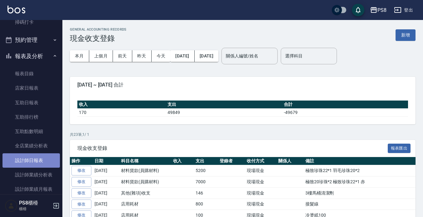
click at [34, 158] on link "設計師日報表" at bounding box center [30, 160] width 57 height 14
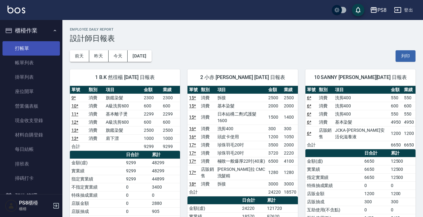
click at [31, 48] on link "打帳單" at bounding box center [30, 48] width 57 height 14
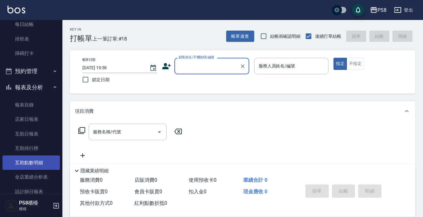
scroll to position [156, 0]
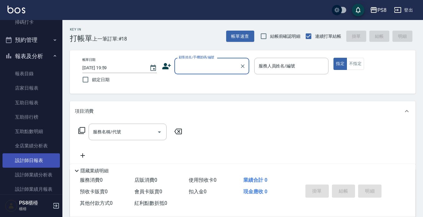
click at [43, 165] on link "設計師日報表" at bounding box center [30, 160] width 57 height 14
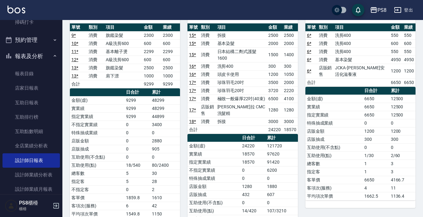
scroll to position [31, 0]
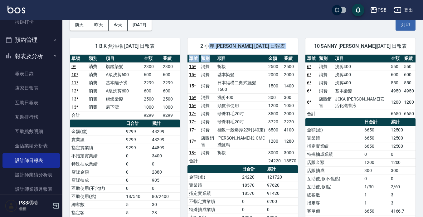
drag, startPoint x: 215, startPoint y: 60, endPoint x: 214, endPoint y: 44, distance: 15.6
click at [214, 44] on div "2 小赤 陳翊威 09/08/2025 日報表 單號 類別 項目 金額 業績 15 * 消費 拆接 2500 2500 15 * 消費 基本染髮 2000 2…" at bounding box center [243, 174] width 110 height 273
click at [313, 25] on div "前天 昨天 今天 2025/09/08 列印" at bounding box center [243, 25] width 346 height 27
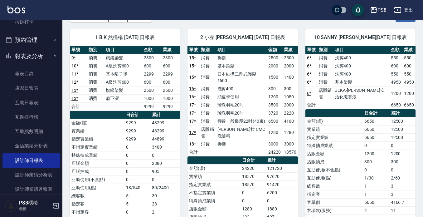
scroll to position [43, 0]
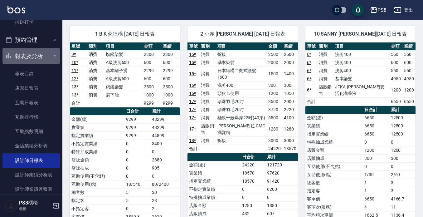
click at [34, 58] on button "報表及分析" at bounding box center [30, 56] width 57 height 16
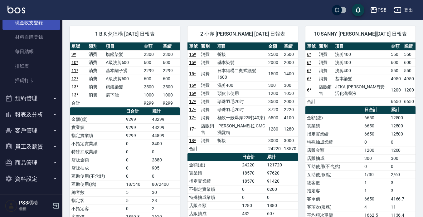
scroll to position [0, 0]
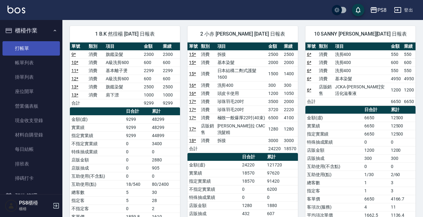
click at [14, 49] on link "打帳單" at bounding box center [30, 48] width 57 height 14
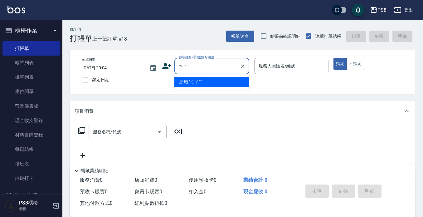
type input "ㄘ"
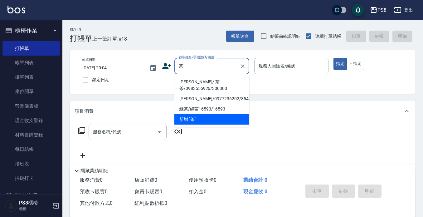
click at [206, 80] on li "曾曉凌 / 茶茶/0983555926/300300" at bounding box center [212, 85] width 75 height 17
type input "曾曉凌 / 茶茶/0983555926/300300"
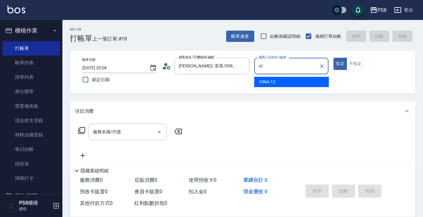
type input "V"
type input "EMMA-15"
type button "true"
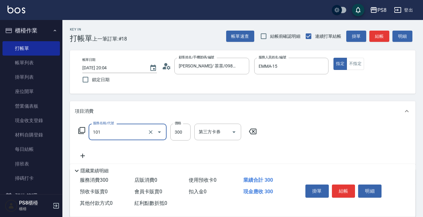
type input "洗髮(101)"
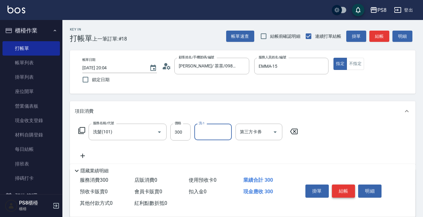
click at [350, 189] on button "結帳" at bounding box center [343, 190] width 23 height 13
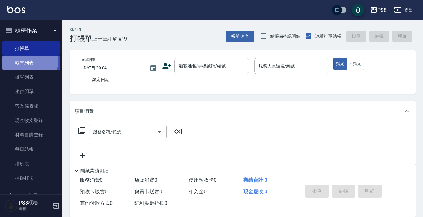
click at [17, 61] on link "帳單列表" at bounding box center [30, 63] width 57 height 14
click at [39, 28] on button "櫃檯作業" at bounding box center [30, 30] width 57 height 16
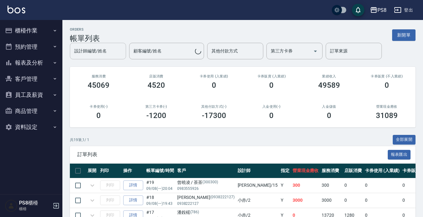
click at [108, 51] on input "設計師編號/姓名" at bounding box center [98, 51] width 51 height 11
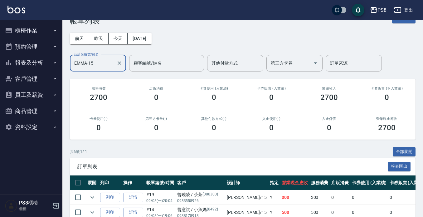
scroll to position [17, 0]
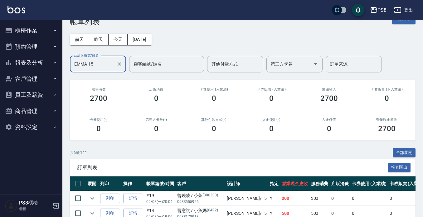
type input "EMMA-15"
click at [39, 31] on button "櫃檯作業" at bounding box center [30, 30] width 57 height 16
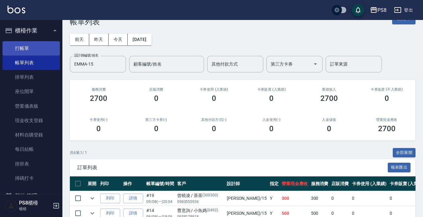
click at [39, 45] on link "打帳單" at bounding box center [30, 48] width 57 height 14
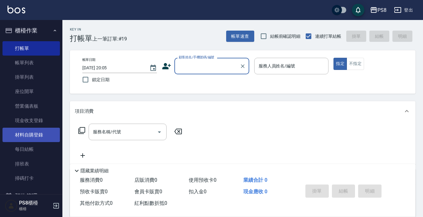
scroll to position [94, 0]
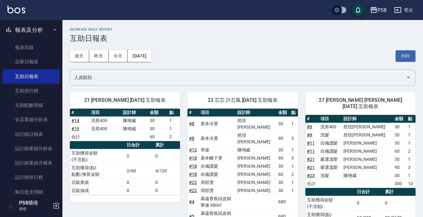
click at [14, 29] on button "報表及分析" at bounding box center [30, 30] width 57 height 16
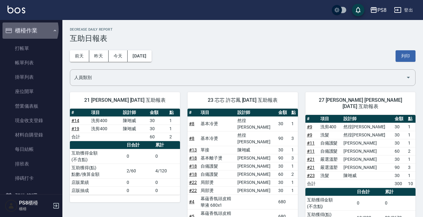
click at [27, 29] on button "櫃檯作業" at bounding box center [30, 30] width 57 height 16
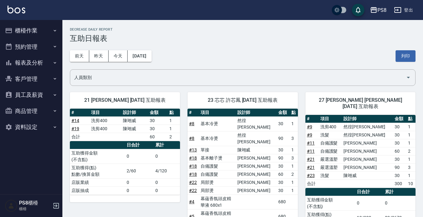
click at [31, 48] on button "預約管理" at bounding box center [30, 47] width 57 height 16
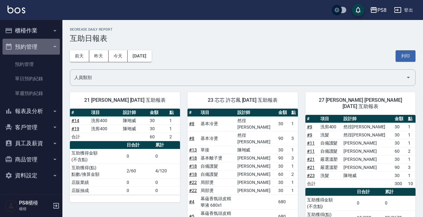
click at [32, 48] on button "預約管理" at bounding box center [30, 47] width 57 height 16
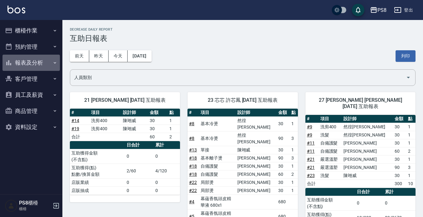
click at [32, 62] on button "報表及分析" at bounding box center [30, 63] width 57 height 16
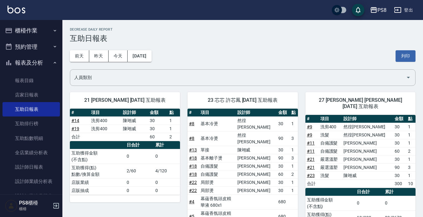
click at [30, 61] on button "報表及分析" at bounding box center [30, 63] width 57 height 16
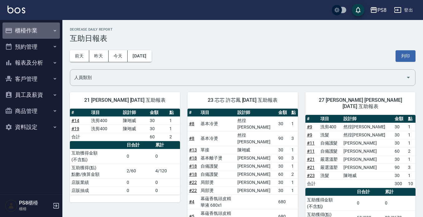
click at [35, 31] on button "櫃檯作業" at bounding box center [30, 30] width 57 height 16
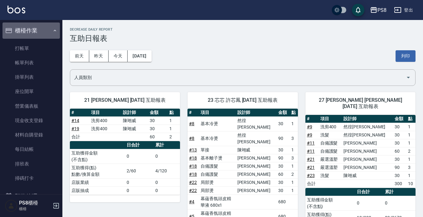
click at [35, 31] on button "櫃檯作業" at bounding box center [30, 30] width 57 height 16
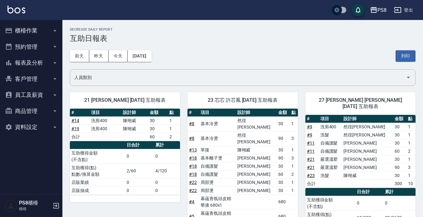
click at [30, 64] on button "報表及分析" at bounding box center [30, 63] width 57 height 16
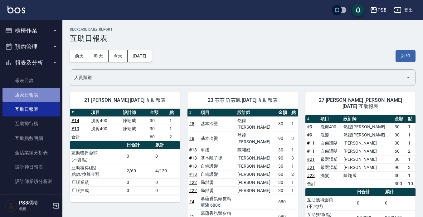
click at [39, 98] on link "店家日報表" at bounding box center [30, 95] width 57 height 14
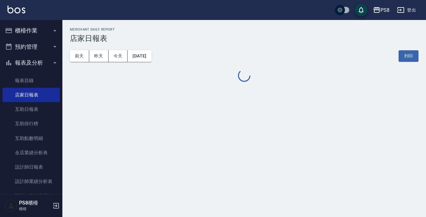
drag, startPoint x: 28, startPoint y: 67, endPoint x: 35, endPoint y: 66, distance: 7.6
click at [28, 67] on button "報表及分析" at bounding box center [30, 63] width 57 height 16
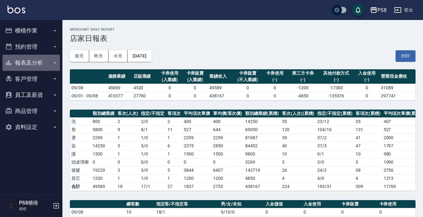
click at [19, 60] on button "報表及分析" at bounding box center [30, 63] width 57 height 16
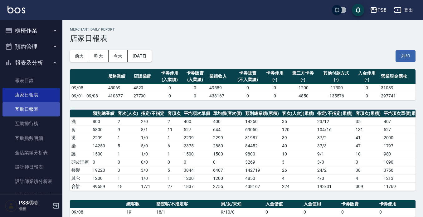
drag, startPoint x: 21, startPoint y: 109, endPoint x: 28, endPoint y: 102, distance: 9.5
click at [21, 109] on link "互助日報表" at bounding box center [30, 109] width 57 height 14
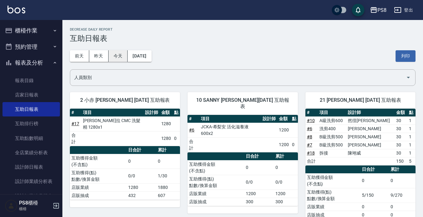
drag, startPoint x: 104, startPoint y: 52, endPoint x: 125, endPoint y: 53, distance: 21.2
click at [105, 52] on button "昨天" at bounding box center [98, 56] width 19 height 12
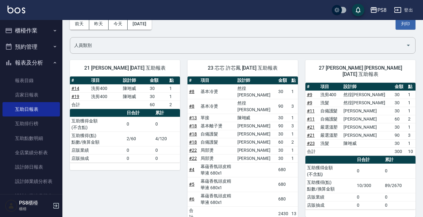
scroll to position [31, 0]
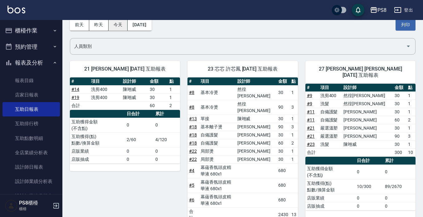
click at [113, 25] on button "今天" at bounding box center [118, 25] width 19 height 12
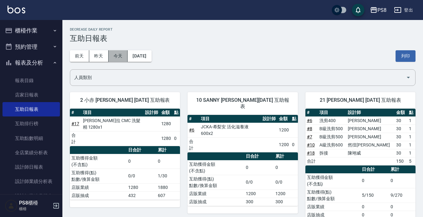
click at [120, 57] on button "今天" at bounding box center [118, 56] width 19 height 12
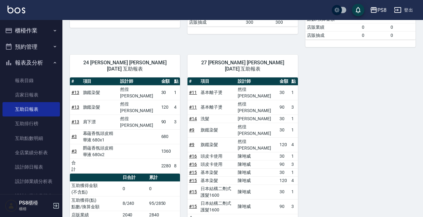
scroll to position [208, 0]
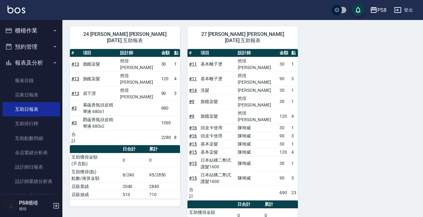
click at [74, 76] on link "# 13" at bounding box center [75, 78] width 8 height 5
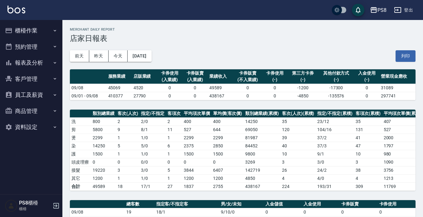
click at [24, 37] on button "櫃檯作業" at bounding box center [30, 30] width 57 height 16
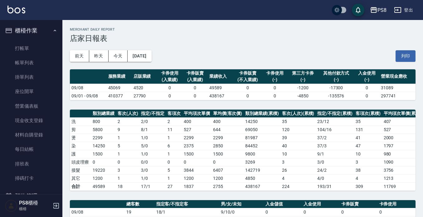
drag, startPoint x: 34, startPoint y: 58, endPoint x: 29, endPoint y: 26, distance: 32.0
click at [34, 57] on link "帳單列表" at bounding box center [30, 63] width 57 height 14
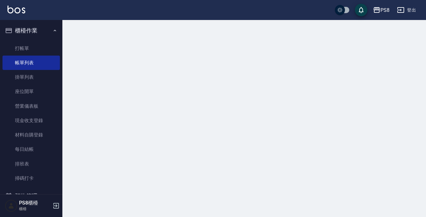
click at [35, 29] on button "櫃檯作業" at bounding box center [30, 30] width 57 height 16
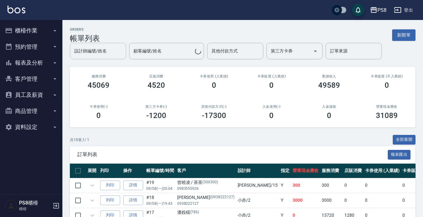
click at [111, 47] on input "設計師編號/姓名" at bounding box center [98, 51] width 51 height 11
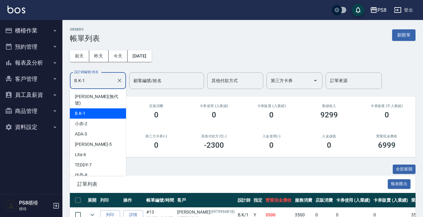
drag, startPoint x: 99, startPoint y: 76, endPoint x: 98, endPoint y: 83, distance: 6.7
click at [99, 77] on input "B.K-1" at bounding box center [93, 80] width 41 height 11
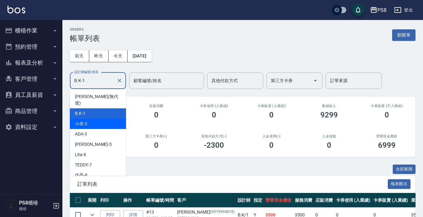
click at [98, 122] on div "小赤 -2" at bounding box center [98, 124] width 56 height 10
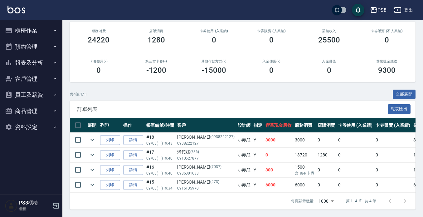
scroll to position [80, 0]
click at [94, 151] on icon "expand row" at bounding box center [92, 154] width 7 height 7
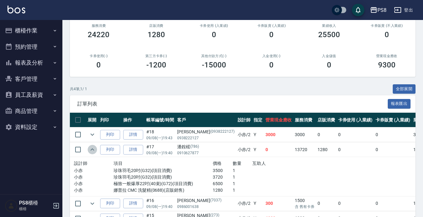
click at [94, 147] on icon "expand row" at bounding box center [92, 149] width 7 height 7
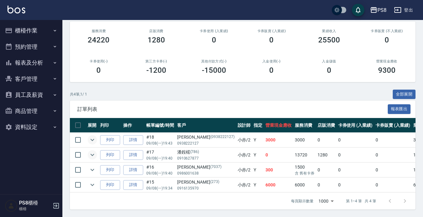
click at [93, 136] on icon "expand row" at bounding box center [92, 139] width 7 height 7
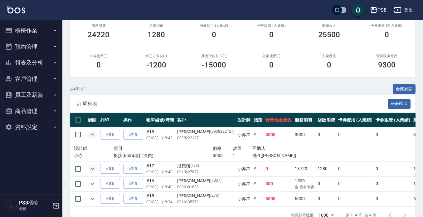
click at [93, 134] on icon "expand row" at bounding box center [92, 134] width 7 height 7
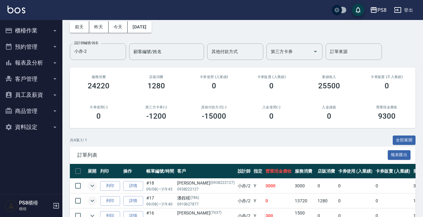
scroll to position [0, 0]
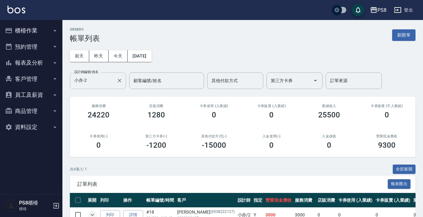
click at [106, 78] on input "小赤-2" at bounding box center [93, 80] width 41 height 11
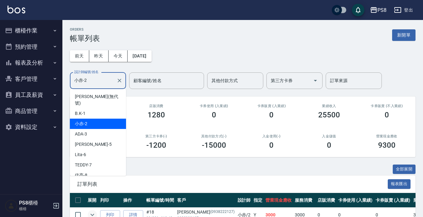
click at [170, 51] on div "前天 昨天 今天 2025/09/08 設計師編號/姓名 小赤-2 設計師編號/姓名 顧客編號/姓名 顧客編號/姓名 其他付款方式 其他付款方式 第三方卡券 …" at bounding box center [243, 66] width 346 height 46
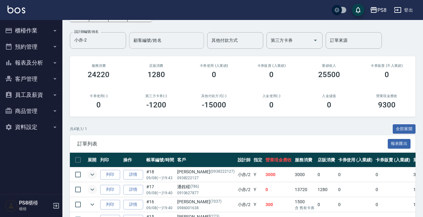
scroll to position [80, 0]
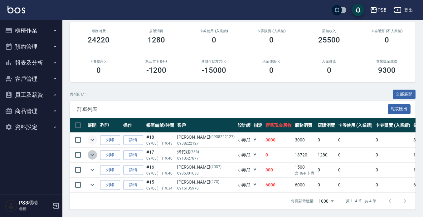
click at [93, 151] on icon "expand row" at bounding box center [92, 154] width 7 height 7
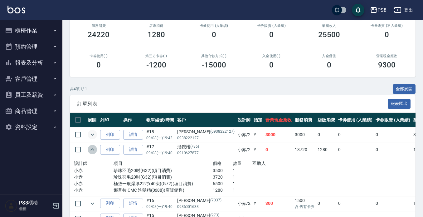
click at [93, 150] on icon "expand row" at bounding box center [92, 149] width 7 height 7
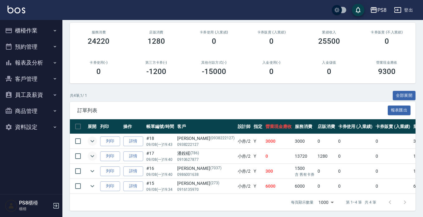
scroll to position [0, 0]
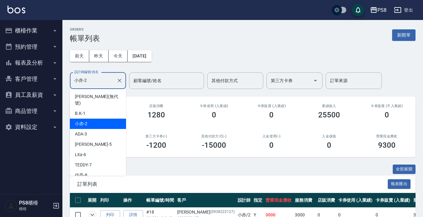
click at [103, 78] on input "小赤-2" at bounding box center [93, 80] width 41 height 11
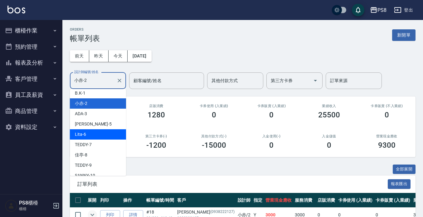
scroll to position [31, 0]
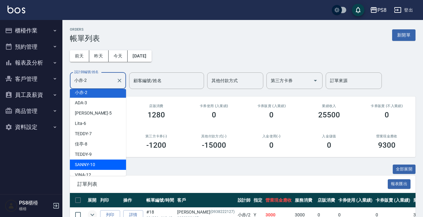
click at [102, 160] on div "SANNY -10" at bounding box center [98, 165] width 56 height 10
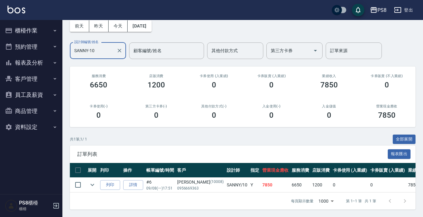
scroll to position [35, 0]
click at [92, 181] on icon "expand row" at bounding box center [92, 184] width 7 height 7
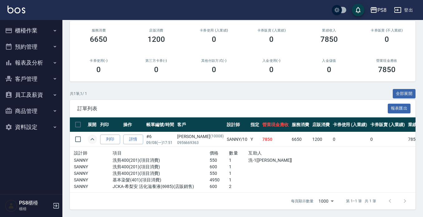
scroll to position [81, 0]
click at [91, 135] on icon "expand row" at bounding box center [92, 138] width 7 height 7
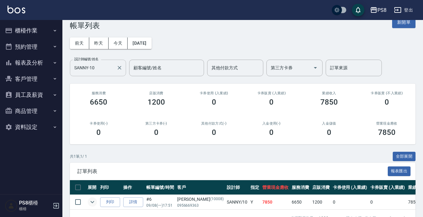
scroll to position [0, 0]
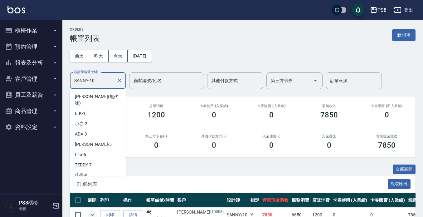
click at [105, 84] on input "SANNY-10" at bounding box center [93, 80] width 41 height 11
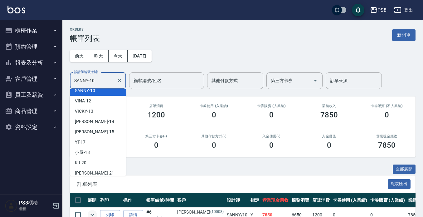
scroll to position [112, 0]
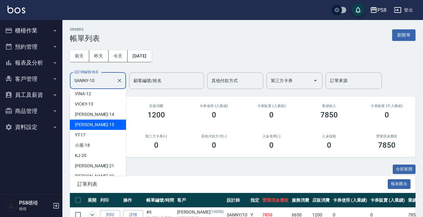
click at [107, 120] on div "EMMA -15" at bounding box center [98, 125] width 56 height 10
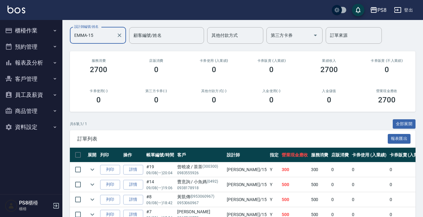
scroll to position [17, 0]
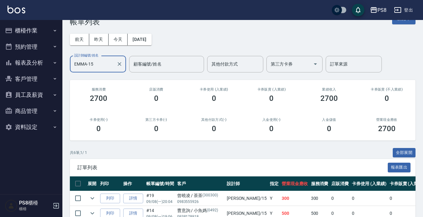
click at [100, 62] on input "EMMA-15" at bounding box center [93, 64] width 41 height 11
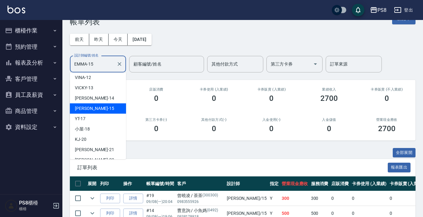
scroll to position [122, 0]
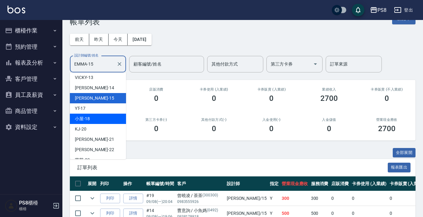
click at [101, 114] on div "小屋 -18" at bounding box center [98, 119] width 56 height 10
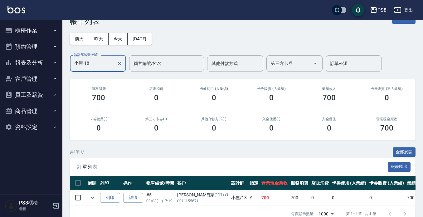
scroll to position [0, 0]
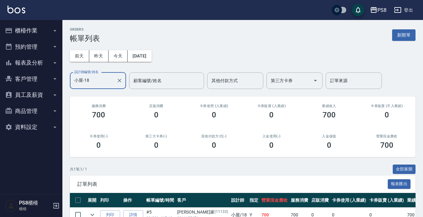
click at [101, 84] on input "小屋-18" at bounding box center [93, 80] width 41 height 11
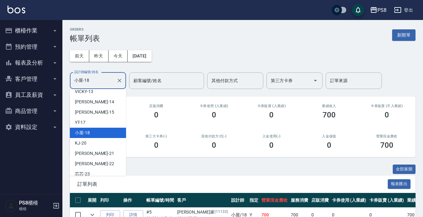
scroll to position [174, 0]
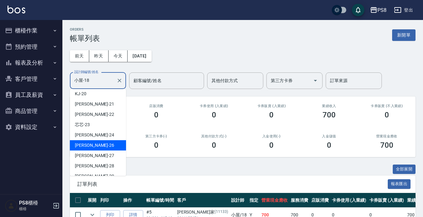
click at [94, 140] on div "苡真 -26" at bounding box center [98, 145] width 56 height 10
type input "苡真-26"
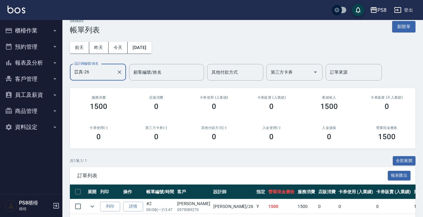
scroll to position [35, 0]
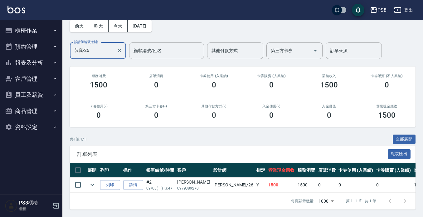
click at [45, 30] on button "櫃檯作業" at bounding box center [30, 30] width 57 height 16
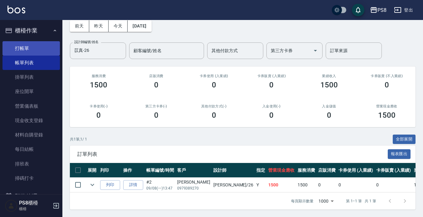
click at [49, 45] on link "打帳單" at bounding box center [30, 48] width 57 height 14
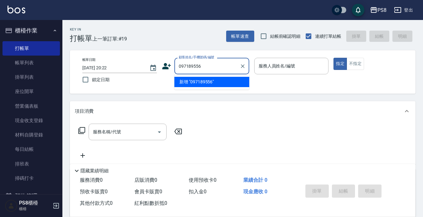
type input "0971895563"
drag, startPoint x: 209, startPoint y: 66, endPoint x: 165, endPoint y: 66, distance: 44.6
click at [165, 66] on div "顧客姓名/手機號碼/編號 0971895563 顧客姓名/手機號碼/編號" at bounding box center [205, 66] width 87 height 17
drag, startPoint x: 173, startPoint y: 67, endPoint x: 165, endPoint y: 67, distance: 8.1
click at [172, 67] on div "顧客姓名/手機號碼/編號 顧客姓名/手機號碼/編號" at bounding box center [205, 66] width 87 height 17
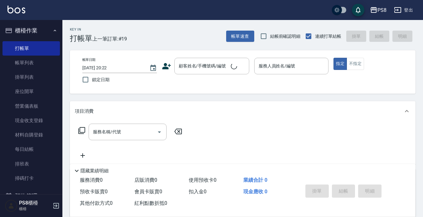
click at [165, 67] on icon at bounding box center [166, 66] width 9 height 6
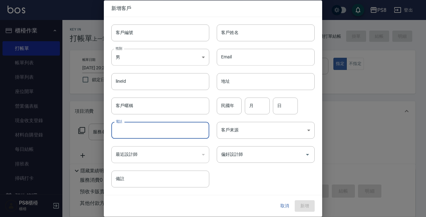
click at [144, 129] on input "電話" at bounding box center [160, 130] width 98 height 17
paste input "0971895563"
type input "0971895563"
click at [164, 62] on body "PS8 登出 櫃檯作業 打帳單 帳單列表 掛單列表 座位開單 營業儀表板 現金收支登錄 材料自購登錄 每日結帳 排班表 掃碼打卡 預約管理 預約管理 單日預約…" at bounding box center [213, 152] width 426 height 304
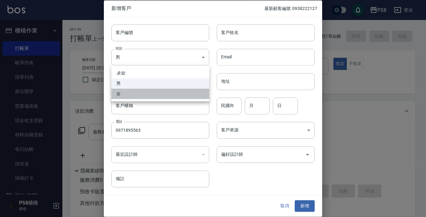
click at [163, 91] on li "女" at bounding box center [160, 94] width 98 height 10
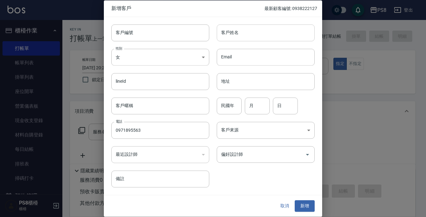
click at [239, 32] on input "客戶姓名" at bounding box center [266, 32] width 98 height 17
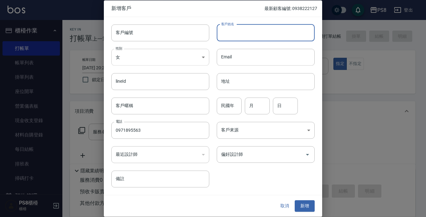
click at [160, 58] on body "PS8 登出 櫃檯作業 打帳單 帳單列表 掛單列表 座位開單 營業儀表板 現金收支登錄 材料自購登錄 每日結帳 排班表 掃碼打卡 預約管理 預約管理 單日預約…" at bounding box center [213, 152] width 426 height 304
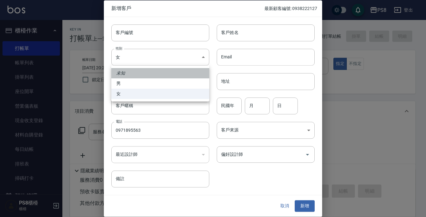
click at [155, 72] on li "未知" at bounding box center [160, 73] width 98 height 10
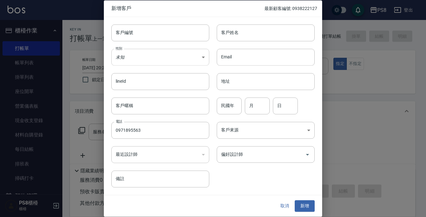
click at [154, 51] on body "PS8 登出 櫃檯作業 打帳單 帳單列表 掛單列表 座位開單 營業儀表板 現金收支登錄 材料自購登錄 每日結帳 排班表 掃碼打卡 預約管理 預約管理 單日預約…" at bounding box center [213, 152] width 426 height 304
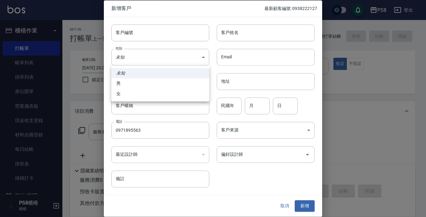
drag, startPoint x: 154, startPoint y: 86, endPoint x: 170, endPoint y: 72, distance: 21.1
click at [154, 86] on li "男" at bounding box center [160, 83] width 98 height 10
type input "MALE"
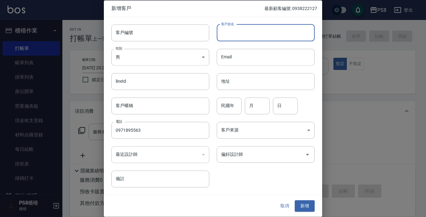
click at [254, 31] on input "客戶姓名" at bounding box center [266, 32] width 98 height 17
type input "5"
type input "D"
type input "5"
type input "F"
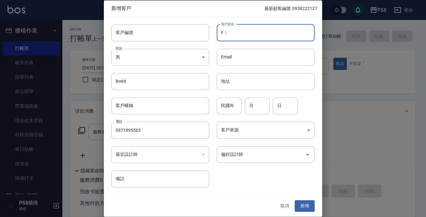
type input "F"
click at [284, 35] on input "張庭翰" at bounding box center [266, 32] width 98 height 17
type input "張庭瀚"
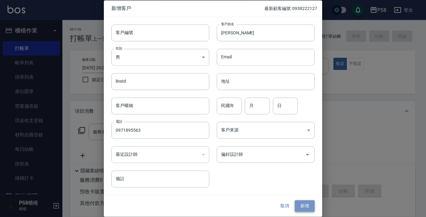
click at [311, 206] on button "新增" at bounding box center [305, 206] width 20 height 12
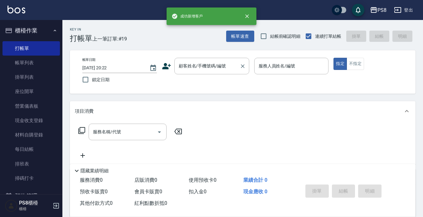
drag, startPoint x: 205, startPoint y: 65, endPoint x: 204, endPoint y: 61, distance: 4.5
click at [205, 63] on input "顧客姓名/手機號碼/編號" at bounding box center [207, 66] width 60 height 11
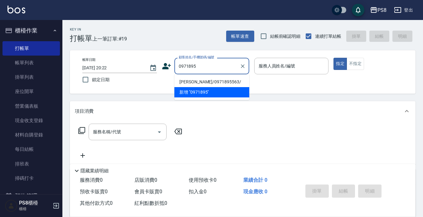
click at [199, 81] on li "張庭瀚/0971895563/" at bounding box center [212, 82] width 75 height 10
type input "張庭瀚/0971895563/"
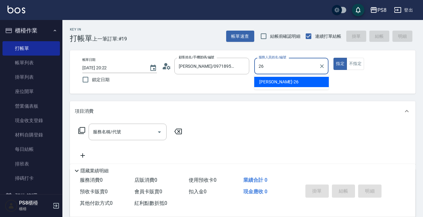
type input "苡真-26"
type button "true"
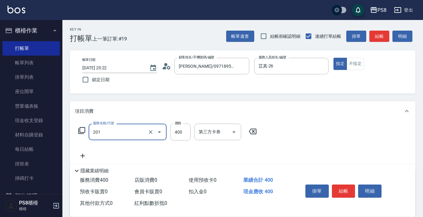
type input "洗剪400(201)"
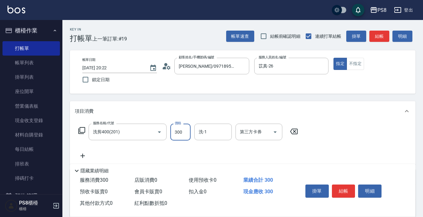
type input "300"
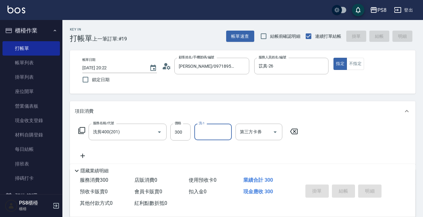
type input "2025/09/08 20:23"
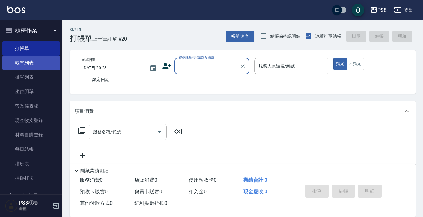
click at [32, 59] on link "帳單列表" at bounding box center [30, 63] width 57 height 14
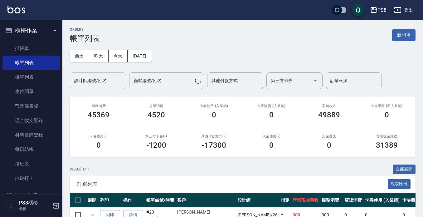
click at [102, 79] on div "設計師編號/姓名 設計師編號/姓名" at bounding box center [98, 80] width 56 height 17
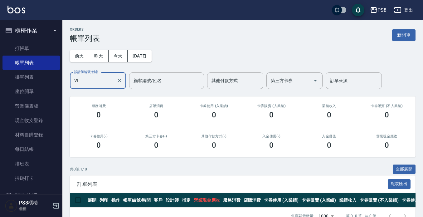
type input "V"
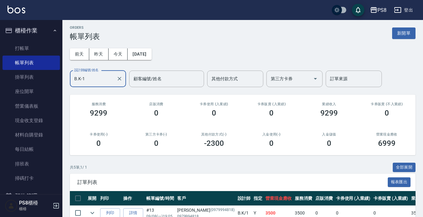
scroll to position [95, 0]
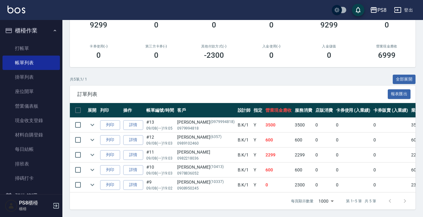
type input "B.K-1"
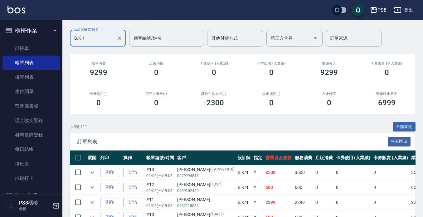
scroll to position [0, 0]
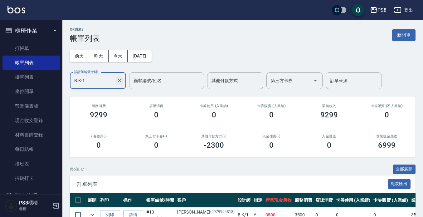
click at [119, 82] on icon "Clear" at bounding box center [119, 80] width 6 height 6
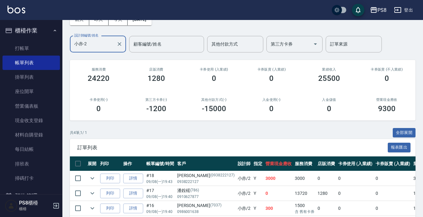
scroll to position [80, 0]
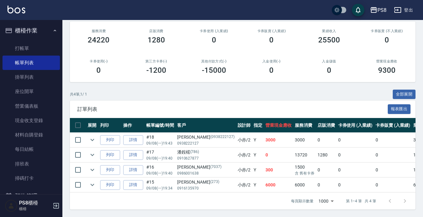
type input "小赤-2"
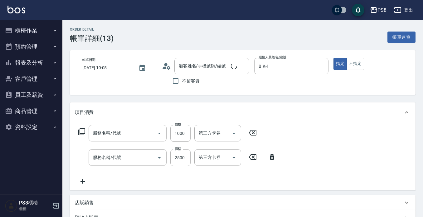
type input "[PERSON_NAME]/0979994818/0979994818"
type input "肩下漂(406)"
type input "旗鑑染髮(313)"
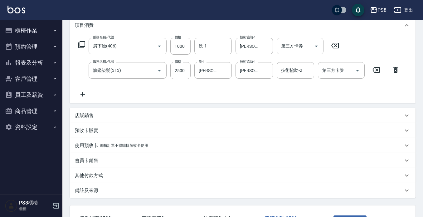
scroll to position [94, 0]
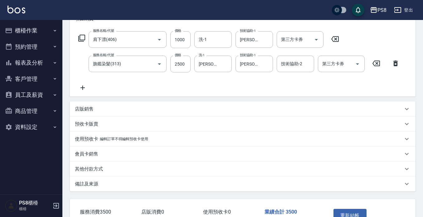
click at [83, 86] on icon at bounding box center [83, 87] width 16 height 7
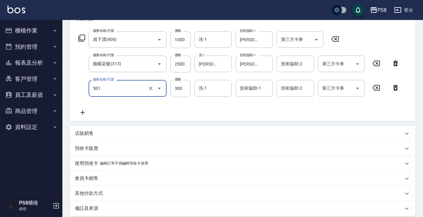
type input "自備護髮(501)"
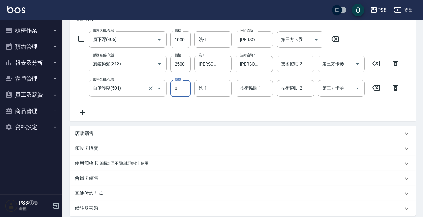
type input "0"
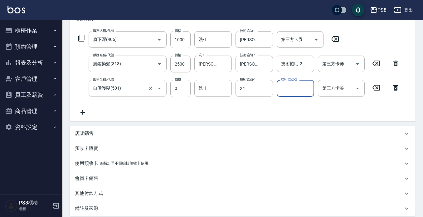
type input "婷婷-24"
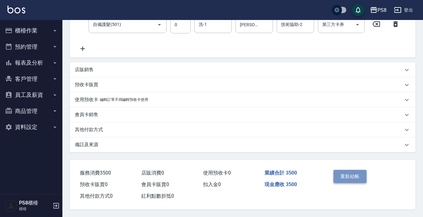
click at [354, 175] on button "重新結帳" at bounding box center [350, 176] width 33 height 13
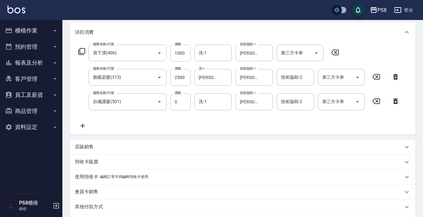
scroll to position [4, 0]
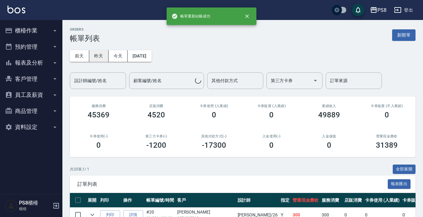
click at [108, 53] on button "昨天" at bounding box center [98, 56] width 19 height 12
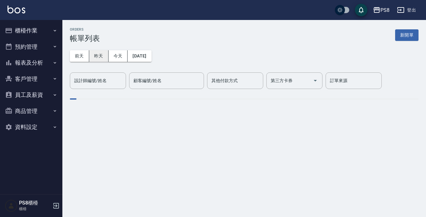
click at [89, 50] on button "昨天" at bounding box center [98, 56] width 19 height 12
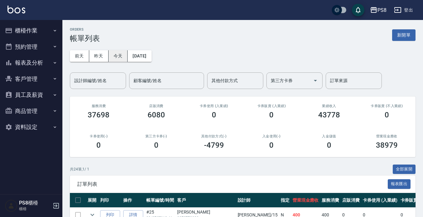
click at [113, 57] on button "今天" at bounding box center [118, 56] width 19 height 12
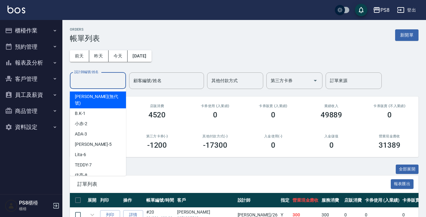
click at [111, 80] on input "設計師編號/姓名" at bounding box center [98, 80] width 51 height 11
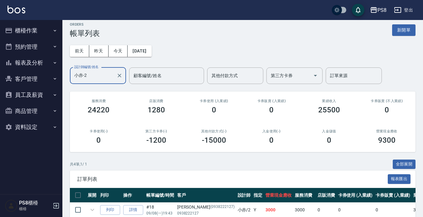
scroll to position [80, 0]
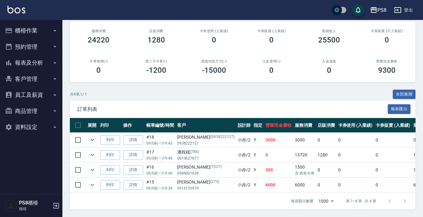
type input "小赤-2"
click at [93, 136] on icon "expand row" at bounding box center [92, 139] width 7 height 7
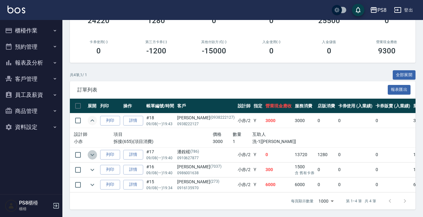
click at [95, 151] on icon "expand row" at bounding box center [92, 154] width 7 height 7
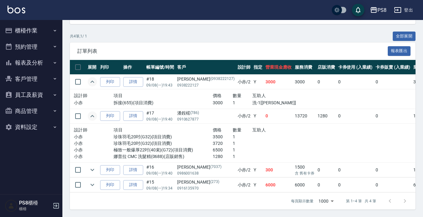
scroll to position [134, 0]
click at [95, 166] on icon "expand row" at bounding box center [92, 169] width 7 height 7
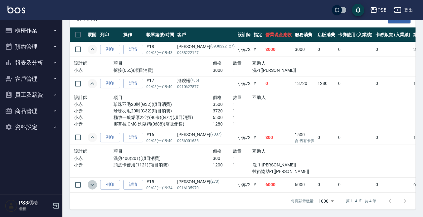
click at [92, 185] on icon "expand row" at bounding box center [93, 185] width 4 height 2
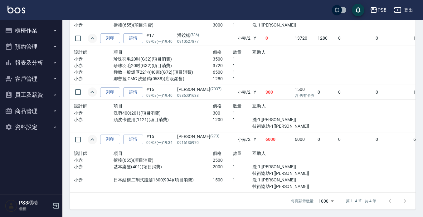
scroll to position [215, 0]
click at [134, 137] on link "詳情" at bounding box center [133, 140] width 20 height 10
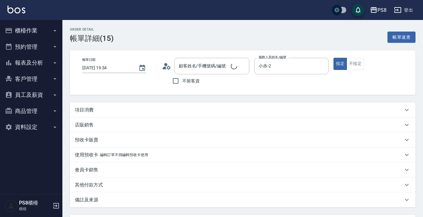
type input "2025/09/08 19:34"
type input "小赤-2"
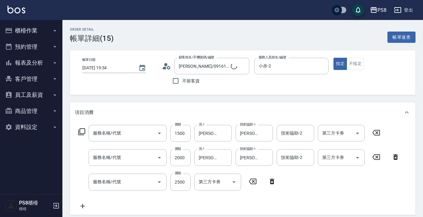
type input "黃若茵/0916135970/273"
type input "日本結構二劑式護髮1600(904)"
type input "基本染髮(401)"
type input "拆接(655)"
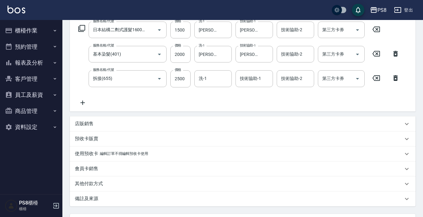
scroll to position [125, 0]
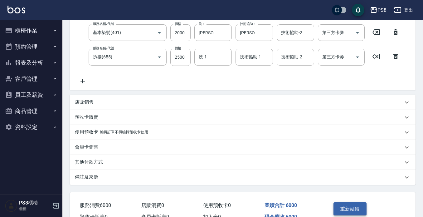
click at [361, 205] on button "重新結帳" at bounding box center [350, 208] width 33 height 13
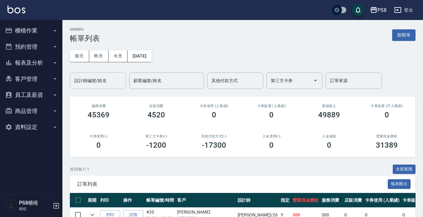
click at [102, 77] on input "設計師編號/姓名" at bounding box center [98, 80] width 51 height 11
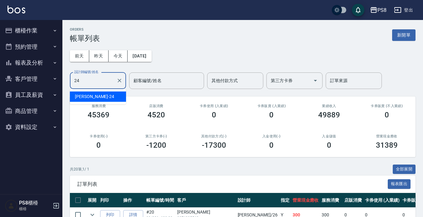
type input "婷婷-24"
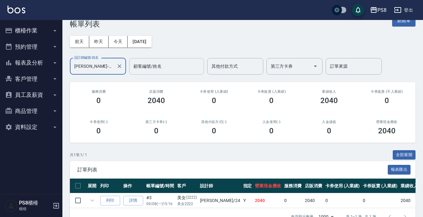
scroll to position [35, 0]
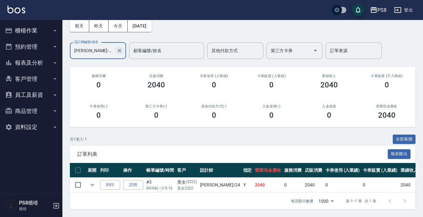
click at [117, 47] on icon "Clear" at bounding box center [119, 50] width 6 height 6
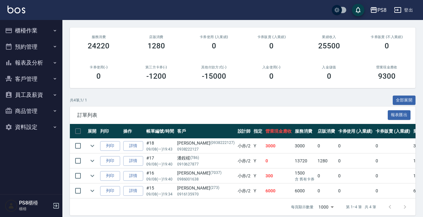
scroll to position [80, 0]
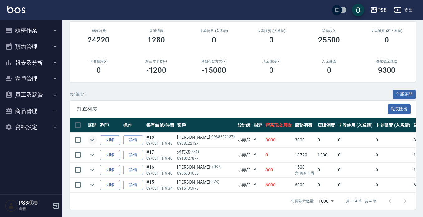
type input "小赤-2"
click at [90, 136] on icon "expand row" at bounding box center [92, 139] width 7 height 7
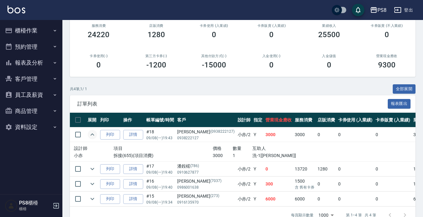
scroll to position [98, 0]
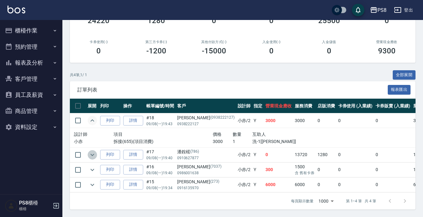
click at [95, 151] on icon "expand row" at bounding box center [92, 154] width 7 height 7
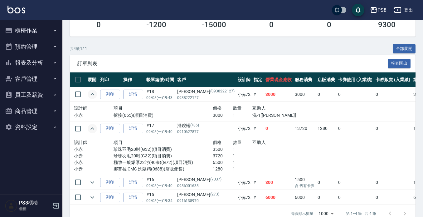
scroll to position [138, 0]
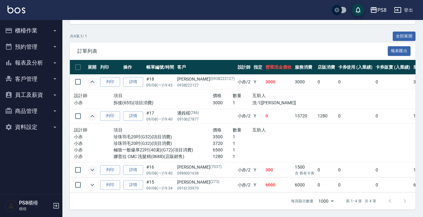
click at [94, 166] on icon "expand row" at bounding box center [92, 169] width 7 height 7
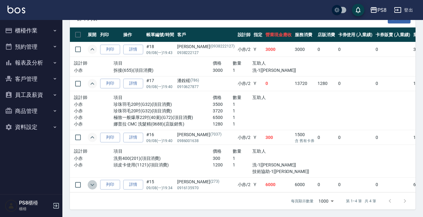
click at [91, 181] on icon "expand row" at bounding box center [92, 184] width 7 height 7
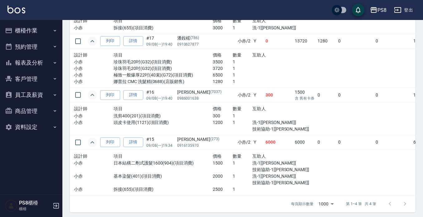
scroll to position [215, 0]
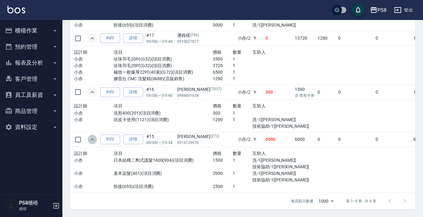
click at [91, 136] on icon "expand row" at bounding box center [92, 139] width 7 height 7
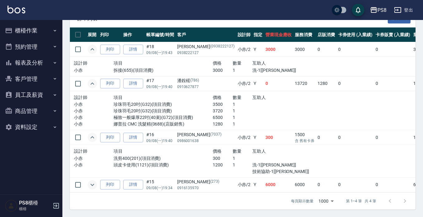
scroll to position [171, 0]
click at [91, 134] on icon "expand row" at bounding box center [92, 137] width 7 height 7
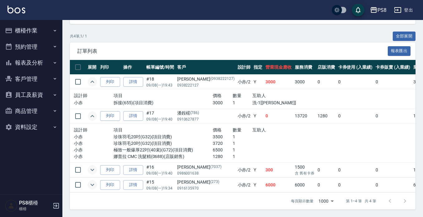
scroll to position [138, 0]
click at [128, 112] on link "詳情" at bounding box center [133, 116] width 20 height 10
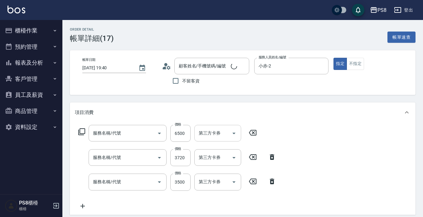
type input "2025/09/08 19:40"
type input "小赤-2"
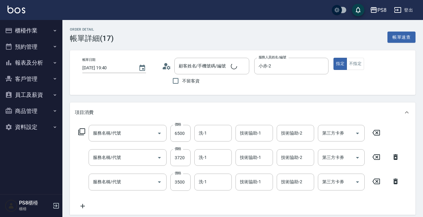
scroll to position [62, 0]
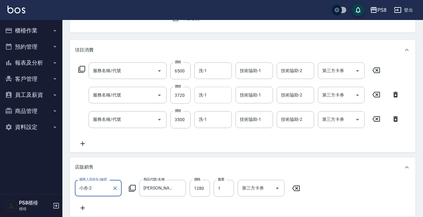
type input "極致一般爆厚22吋(40束)(G72)"
type input "珍珠羽毛20吋(G32)"
type input "潘銨楉/0910627877/786"
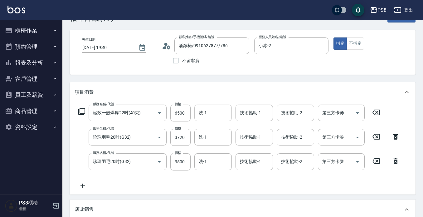
scroll to position [31, 0]
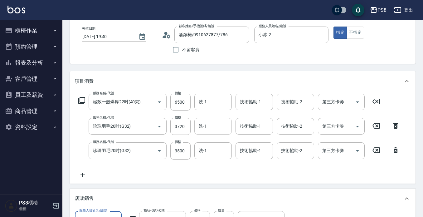
click at [213, 124] on input "洗-1" at bounding box center [213, 126] width 32 height 11
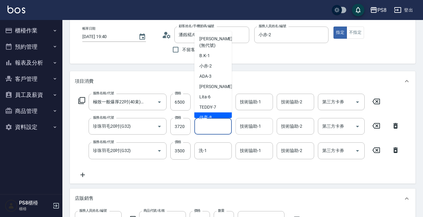
click at [248, 126] on div "技術協助-1 技術協助-1" at bounding box center [254, 126] width 37 height 17
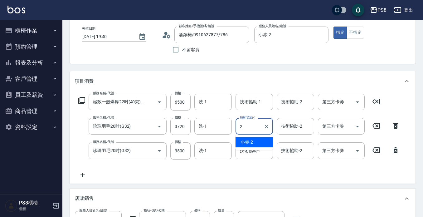
type input "24"
click at [265, 126] on icon "Clear" at bounding box center [266, 126] width 6 height 6
type input "婷婷-24"
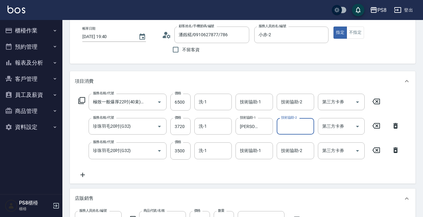
click at [239, 69] on div "Order detail 帳單詳細 (17) 帳單速查 帳單日期 2025/09/08 19:40 顧客姓名/手機號碼/編號 潘銨楉/0910627877/7…" at bounding box center [242, 220] width 361 height 462
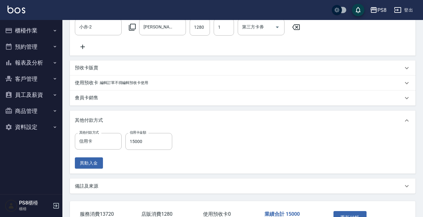
scroll to position [250, 0]
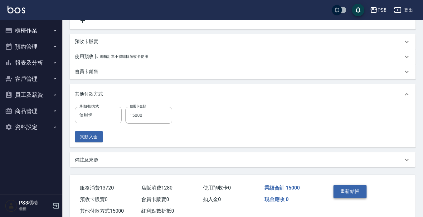
click at [350, 192] on button "重新結帳" at bounding box center [350, 191] width 33 height 13
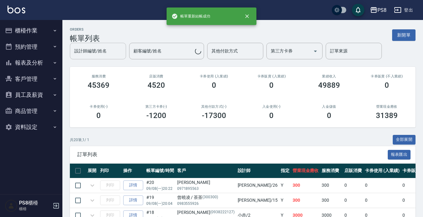
click at [101, 49] on div "設計師編號/姓名 設計師編號/姓名" at bounding box center [98, 51] width 56 height 17
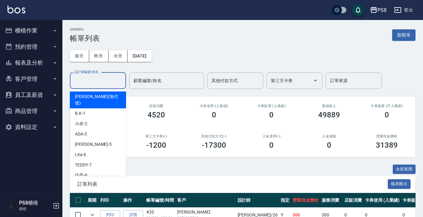
type input "1"
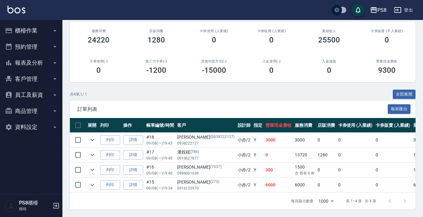
scroll to position [80, 0]
type input "小赤-2"
click at [88, 135] on button "expand row" at bounding box center [92, 139] width 9 height 9
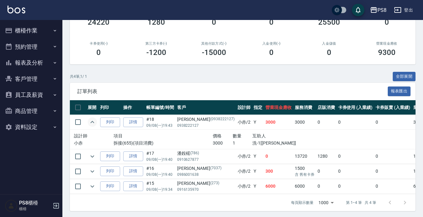
scroll to position [100, 0]
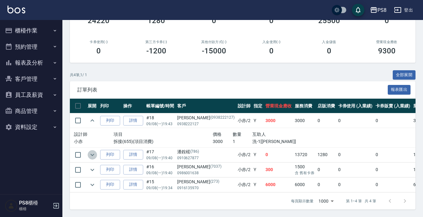
click at [93, 151] on icon "expand row" at bounding box center [92, 154] width 7 height 7
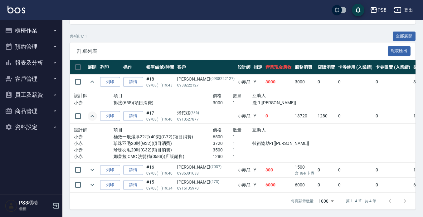
scroll to position [137, 0]
click at [90, 168] on icon "expand row" at bounding box center [92, 169] width 7 height 7
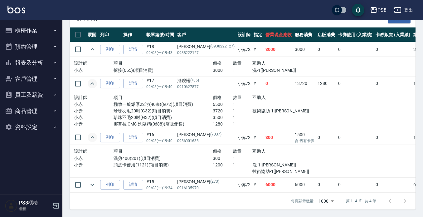
scroll to position [170, 0]
click at [91, 184] on icon "expand row" at bounding box center [93, 185] width 4 height 2
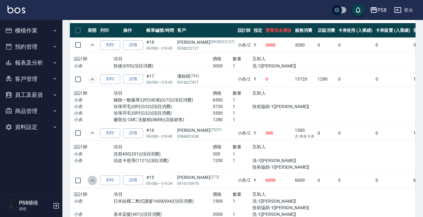
click at [91, 180] on icon "expand row" at bounding box center [92, 180] width 7 height 7
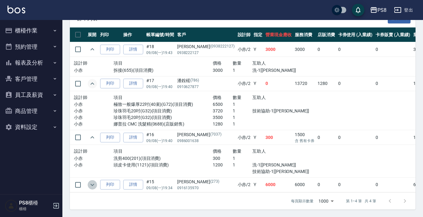
click at [90, 181] on icon "expand row" at bounding box center [92, 184] width 7 height 7
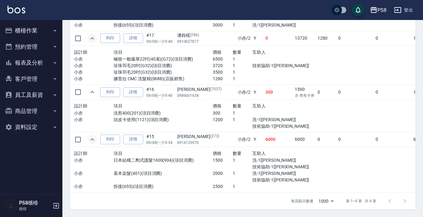
scroll to position [215, 0]
click at [92, 136] on icon "expand row" at bounding box center [92, 139] width 7 height 7
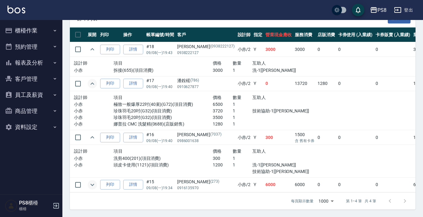
scroll to position [171, 0]
click at [92, 137] on td at bounding box center [92, 137] width 12 height 15
click at [92, 134] on icon "expand row" at bounding box center [92, 137] width 7 height 7
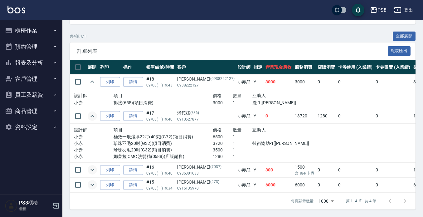
scroll to position [138, 0]
click at [94, 181] on icon "expand row" at bounding box center [92, 184] width 7 height 7
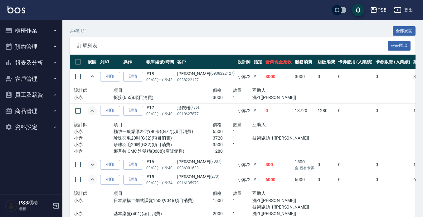
click at [93, 176] on icon "expand row" at bounding box center [92, 179] width 7 height 7
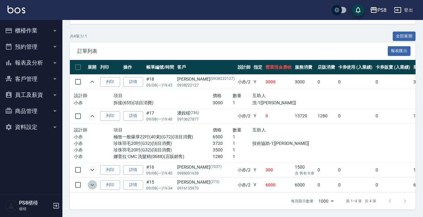
click at [95, 181] on icon "expand row" at bounding box center [92, 184] width 7 height 7
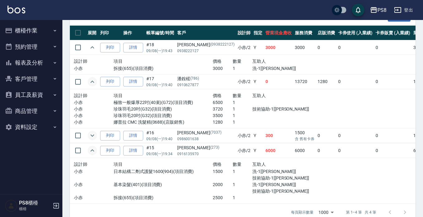
scroll to position [175, 0]
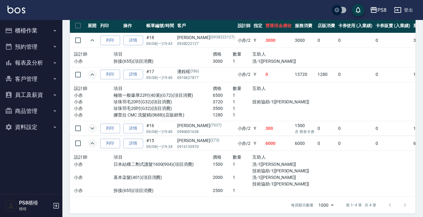
click at [93, 142] on icon "expand row" at bounding box center [92, 143] width 7 height 7
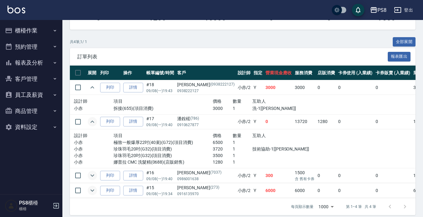
scroll to position [138, 0]
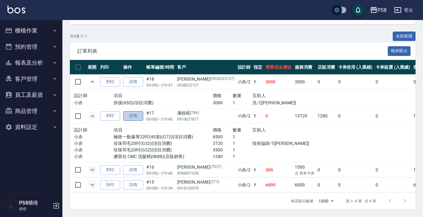
click at [134, 111] on link "詳情" at bounding box center [133, 116] width 20 height 10
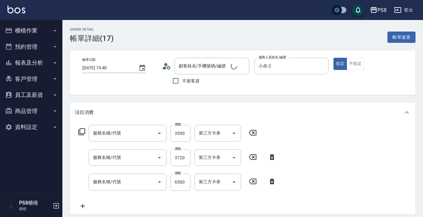
type input "2025/09/08 19:40"
type input "小赤-2"
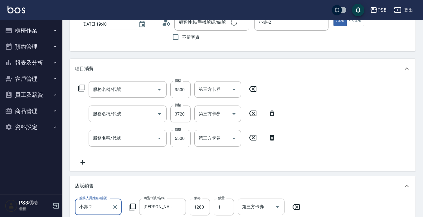
type input "珍珠羽毛20吋(G32)"
type input "極致一般爆厚22吋(40束)(G72)"
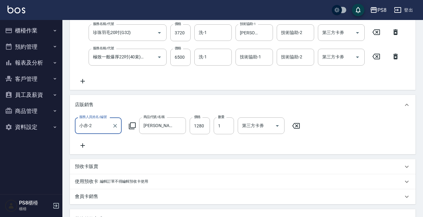
type input "潘銨楉/0910627877/786"
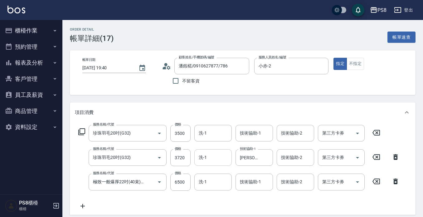
click at [215, 155] on input "洗-1" at bounding box center [213, 157] width 32 height 11
click at [215, 176] on div "婷婷 -24" at bounding box center [212, 173] width 37 height 10
type input "婷婷-24"
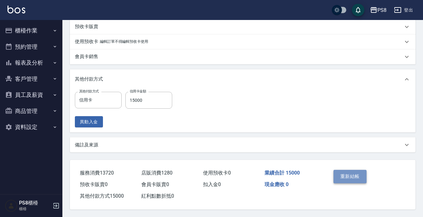
click at [347, 174] on button "重新結帳" at bounding box center [350, 176] width 33 height 13
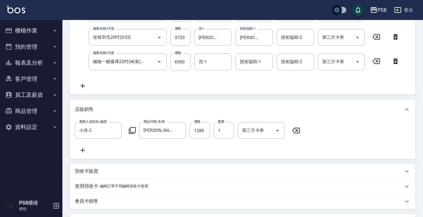
scroll to position [86, 0]
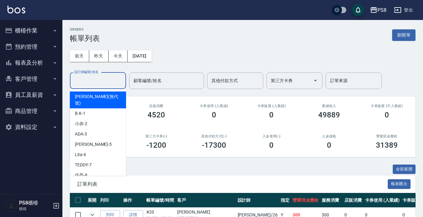
click at [106, 82] on input "設計師編號/姓名" at bounding box center [98, 80] width 51 height 11
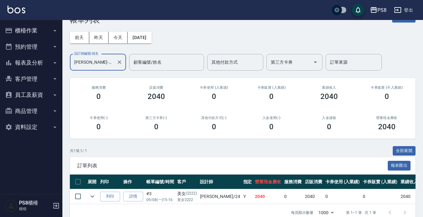
scroll to position [35, 0]
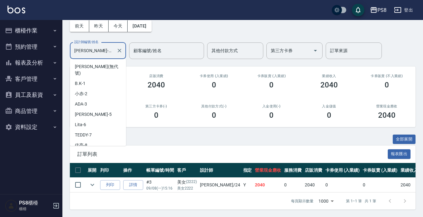
drag, startPoint x: 97, startPoint y: 46, endPoint x: 37, endPoint y: 56, distance: 61.1
click at [41, 55] on div "PS8 登出 櫃檯作業 打帳單 帳單列表 掛單列表 座位開單 營業儀表板 現金收支登錄 材料自購登錄 每日結帳 排班表 掃碼打卡 預約管理 預約管理 單日預約…" at bounding box center [211, 93] width 423 height 247
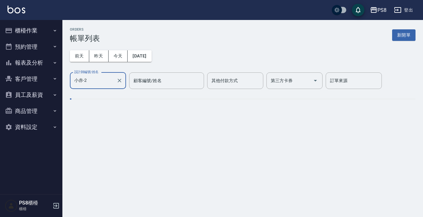
scroll to position [0, 0]
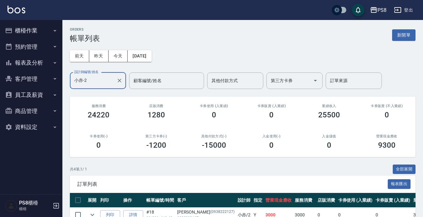
type input "小赤-2"
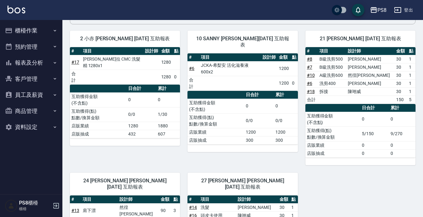
scroll to position [208, 0]
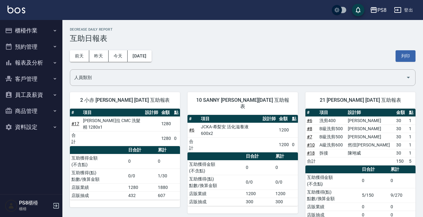
scroll to position [208, 0]
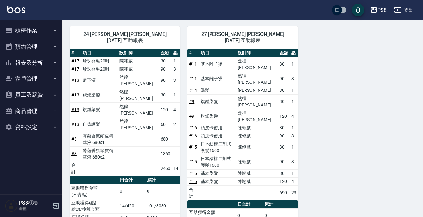
click at [29, 50] on button "預約管理" at bounding box center [30, 47] width 57 height 16
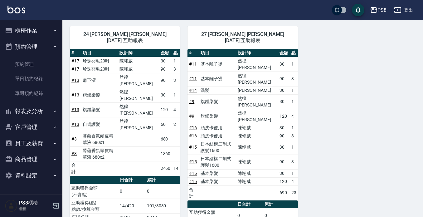
click at [26, 45] on button "預約管理" at bounding box center [30, 47] width 57 height 16
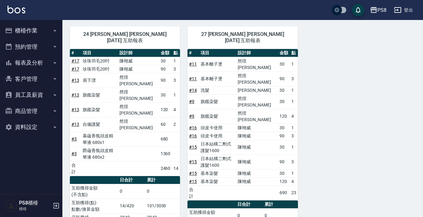
drag, startPoint x: 32, startPoint y: 63, endPoint x: 35, endPoint y: 66, distance: 4.4
click at [32, 62] on button "報表及分析" at bounding box center [30, 63] width 57 height 16
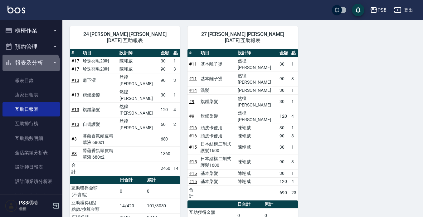
drag, startPoint x: 30, startPoint y: 69, endPoint x: 31, endPoint y: 34, distance: 35.0
click at [30, 68] on button "報表及分析" at bounding box center [30, 63] width 57 height 16
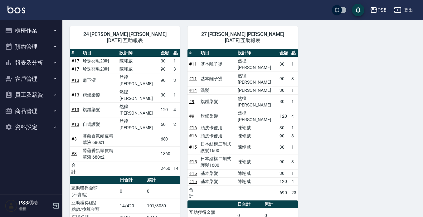
click at [32, 29] on button "櫃檯作業" at bounding box center [30, 30] width 57 height 16
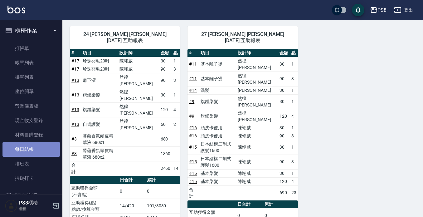
click at [46, 151] on link "每日結帳" at bounding box center [30, 149] width 57 height 14
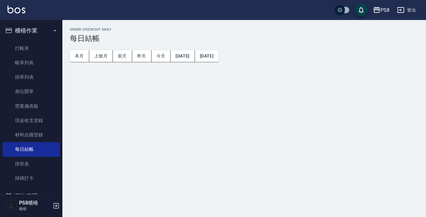
click at [43, 32] on button "櫃檯作業" at bounding box center [30, 30] width 57 height 16
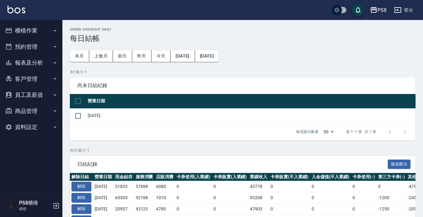
click at [80, 104] on input "checkbox" at bounding box center [77, 101] width 13 height 13
checkbox input "true"
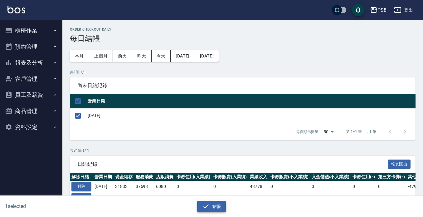
click at [206, 204] on icon "button" at bounding box center [205, 206] width 7 height 7
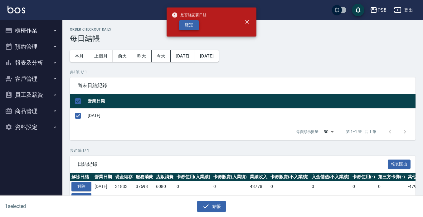
click at [185, 28] on button "確定" at bounding box center [189, 25] width 20 height 10
checkbox input "false"
